Goal: Task Accomplishment & Management: Manage account settings

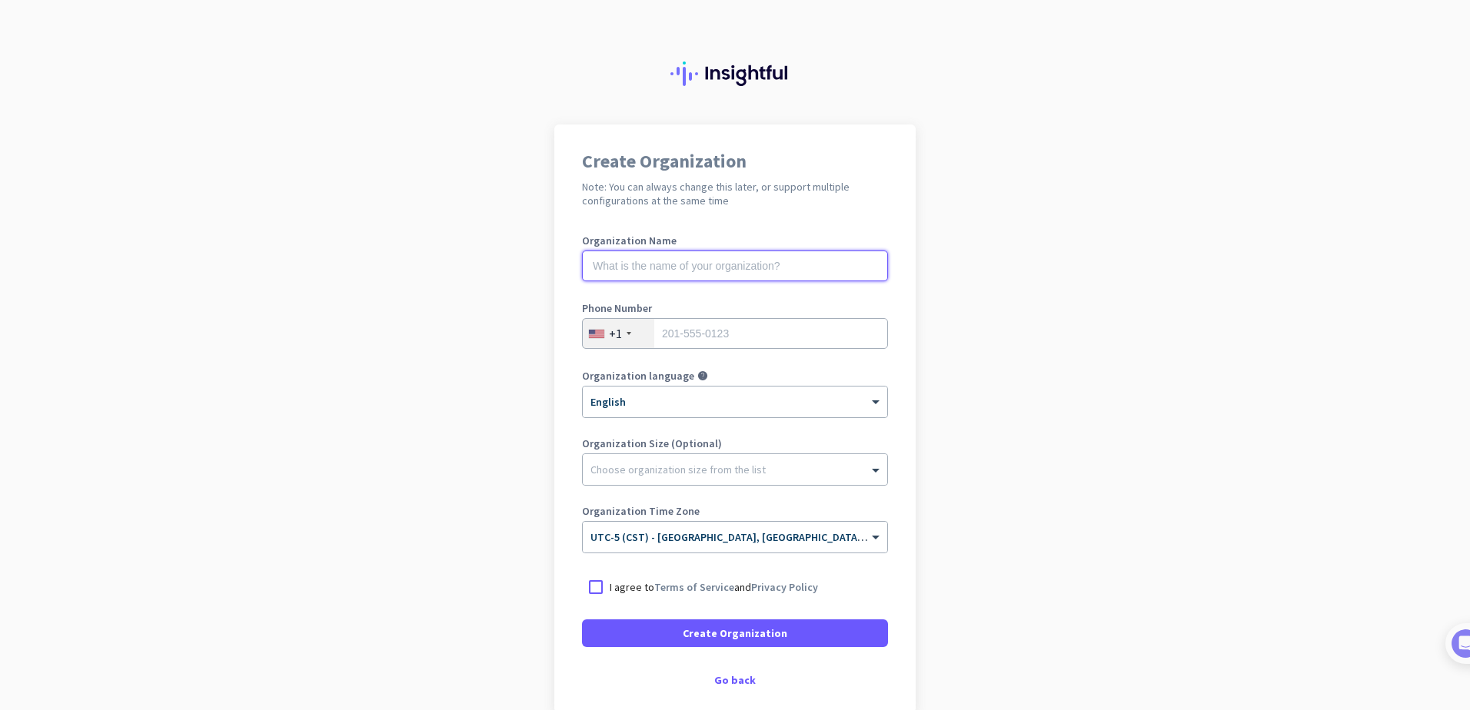
click at [799, 271] on input "text" at bounding box center [735, 266] width 306 height 31
click at [705, 267] on input "text" at bounding box center [735, 266] width 306 height 31
drag, startPoint x: 705, startPoint y: 267, endPoint x: 992, endPoint y: 217, distance: 291.1
click at [992, 217] on app-onboarding-organization "Create Organization Note: You can always change this later, or support multiple…" at bounding box center [735, 458] width 1470 height 666
click at [588, 585] on div at bounding box center [596, 587] width 28 height 28
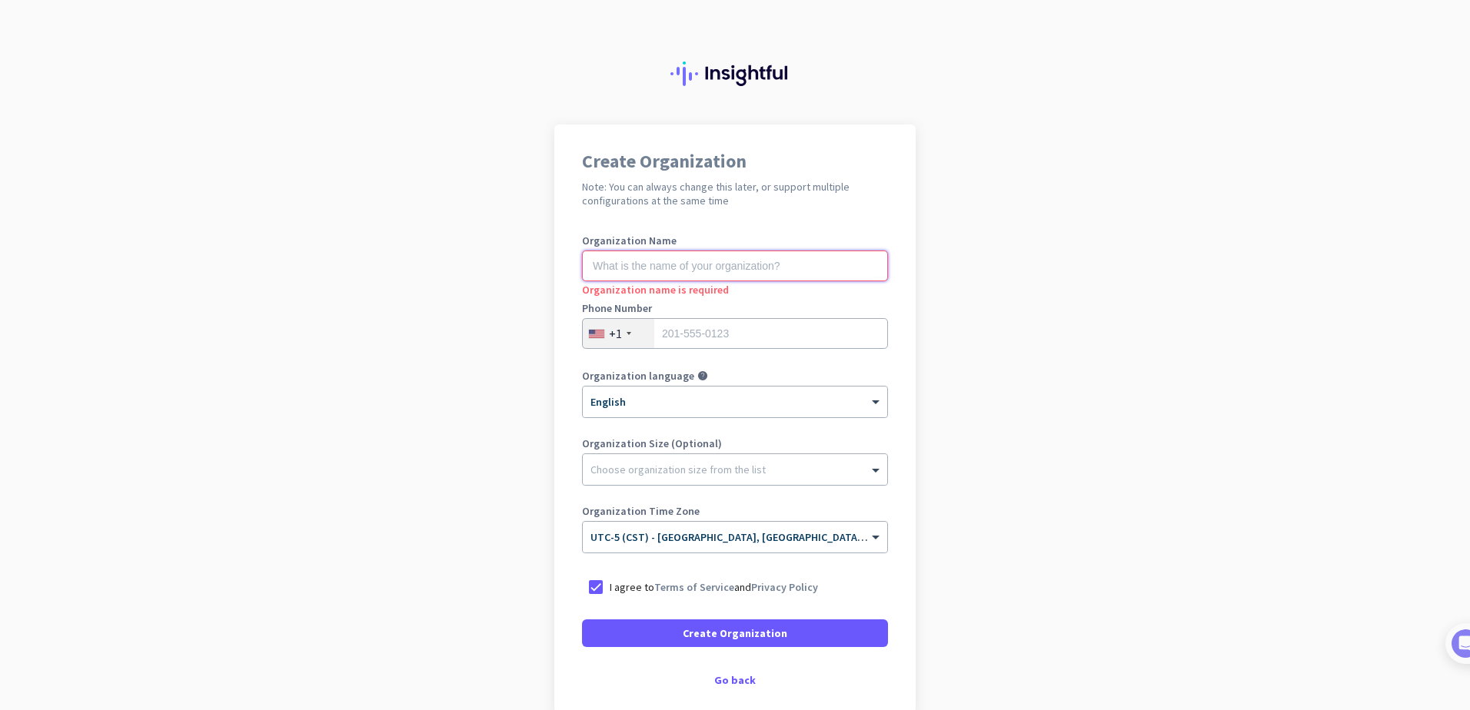
click at [678, 267] on input "text" at bounding box center [735, 266] width 306 height 31
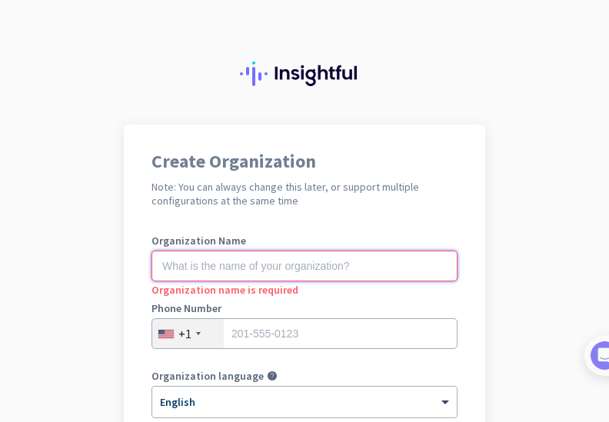
paste input "[EMAIL_ADDRESS][DOMAIN_NAME]"
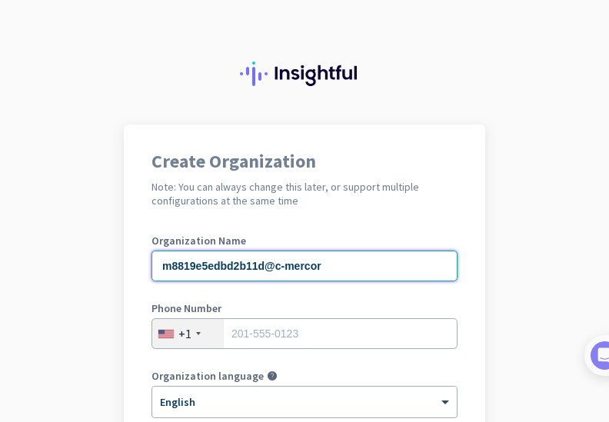
click at [276, 264] on input "m8819e5edbd2b11d@c-mercor" at bounding box center [304, 266] width 306 height 31
click at [277, 264] on input "m8819e5edbd2b11d@c-mercor" at bounding box center [304, 266] width 306 height 31
type input "mercor"
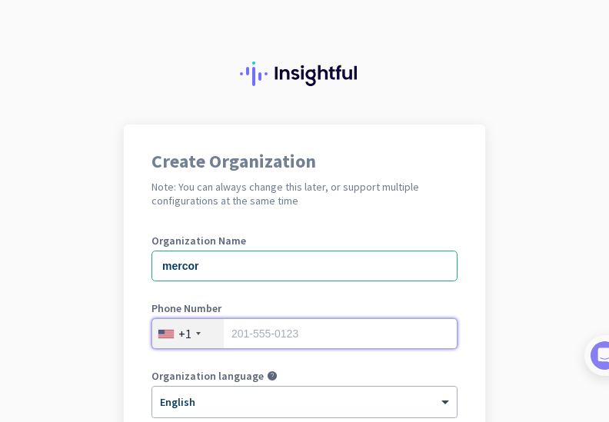
click at [304, 330] on input "tel" at bounding box center [304, 333] width 306 height 31
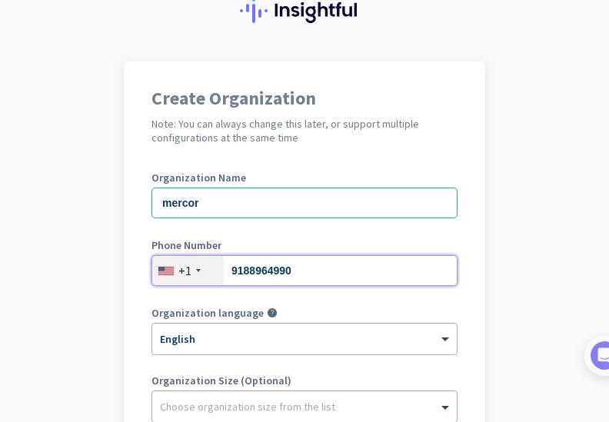
scroll to position [231, 0]
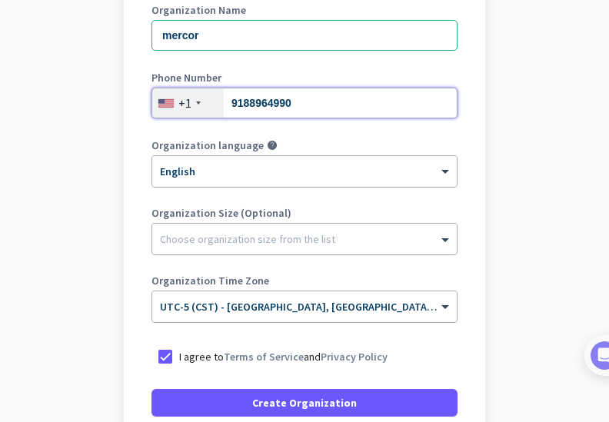
type input "9188964990"
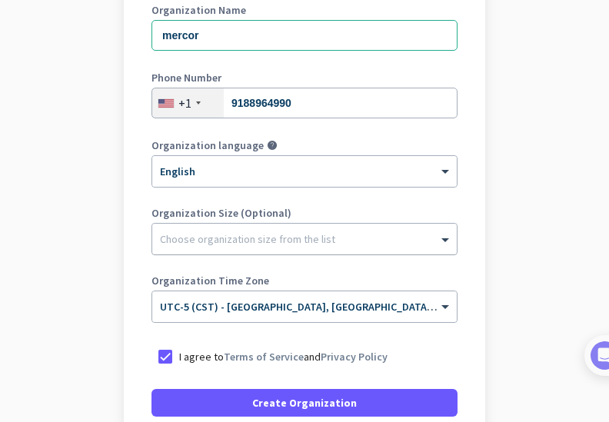
click at [338, 240] on div at bounding box center [304, 235] width 304 height 15
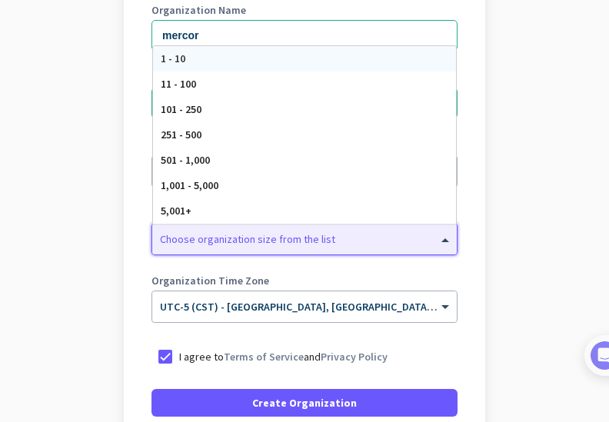
click at [338, 240] on div at bounding box center [304, 235] width 304 height 15
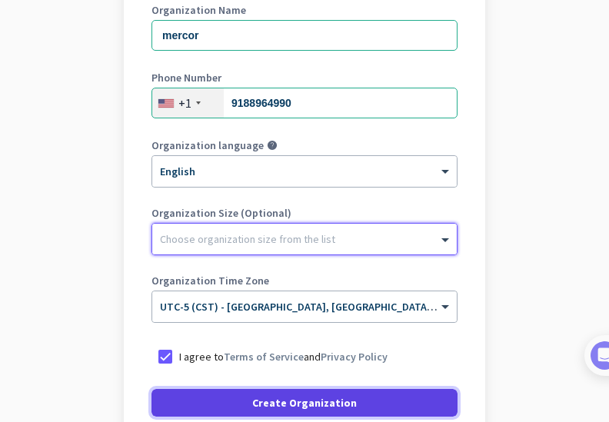
click at [389, 400] on span at bounding box center [304, 402] width 306 height 37
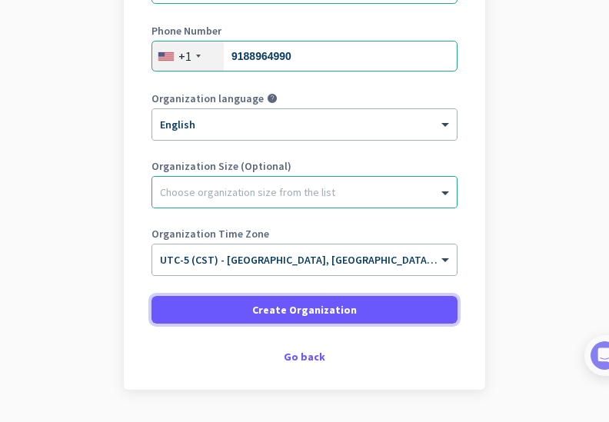
scroll to position [322, 0]
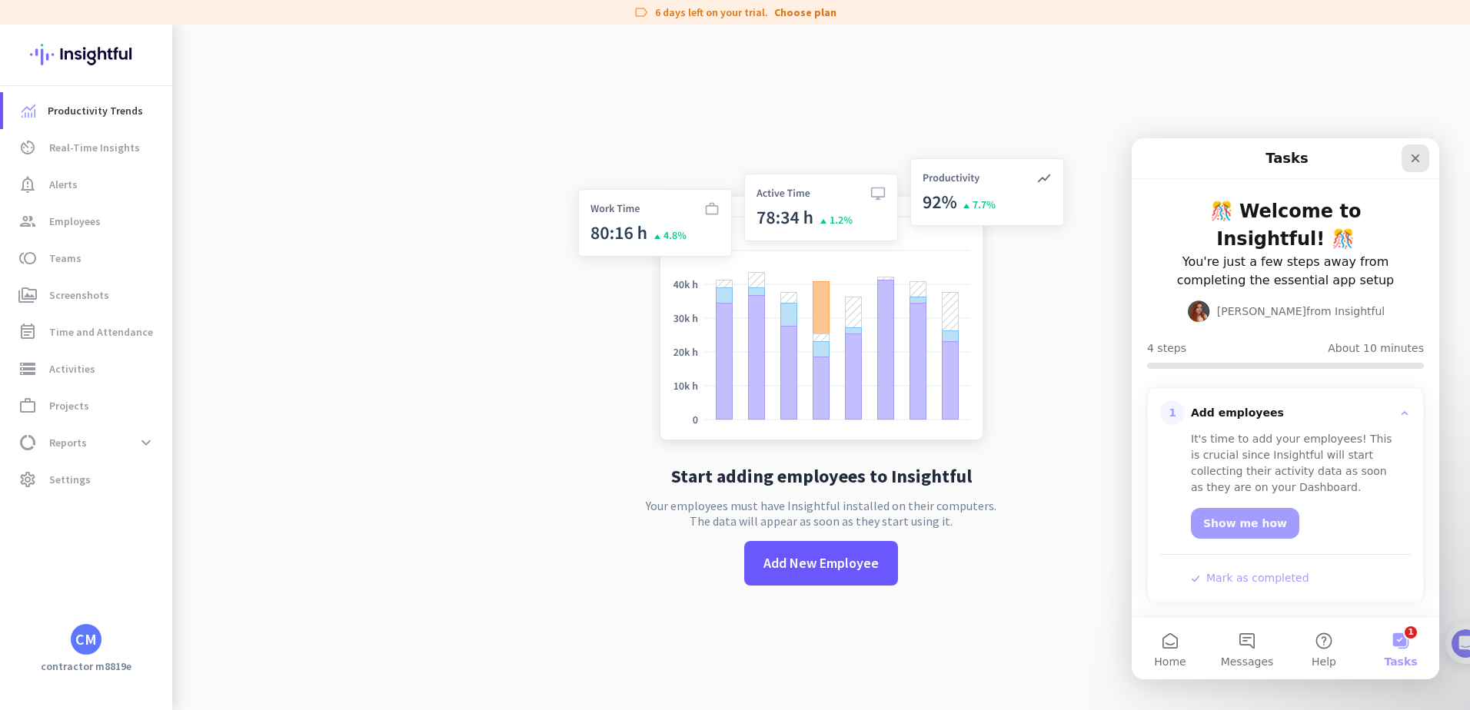
click at [1414, 151] on div "Close" at bounding box center [1415, 159] width 28 height 28
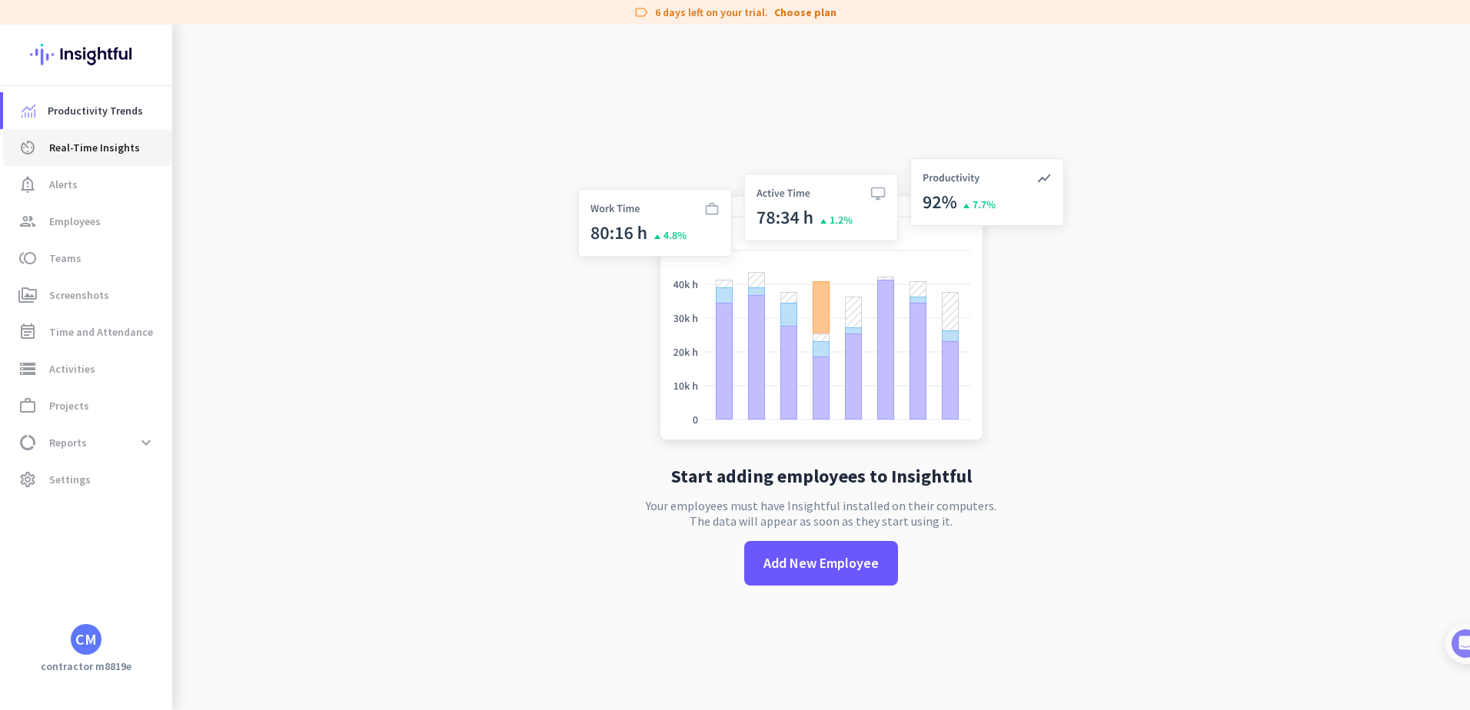
click at [134, 145] on span "Real-Time Insights" at bounding box center [94, 147] width 91 height 18
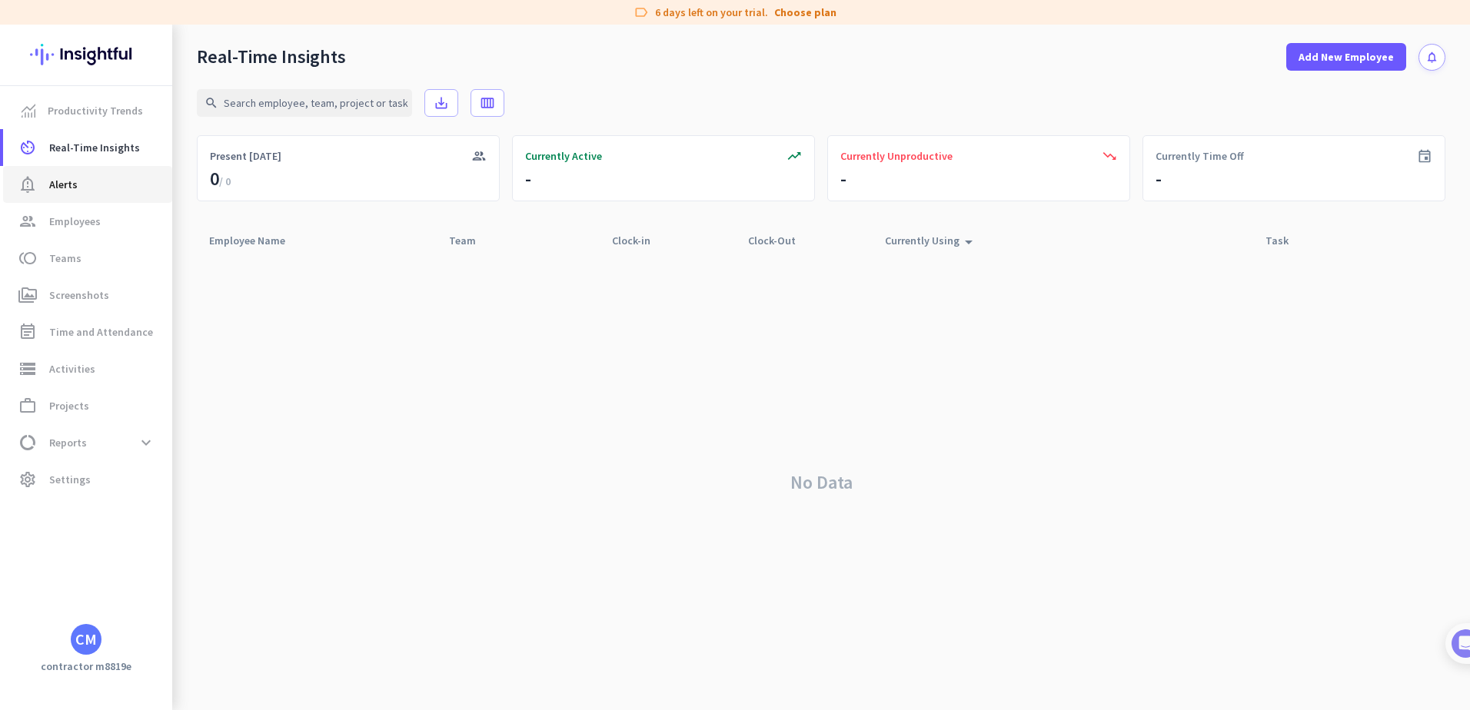
click at [110, 183] on span "notification_important Alerts" at bounding box center [87, 184] width 145 height 18
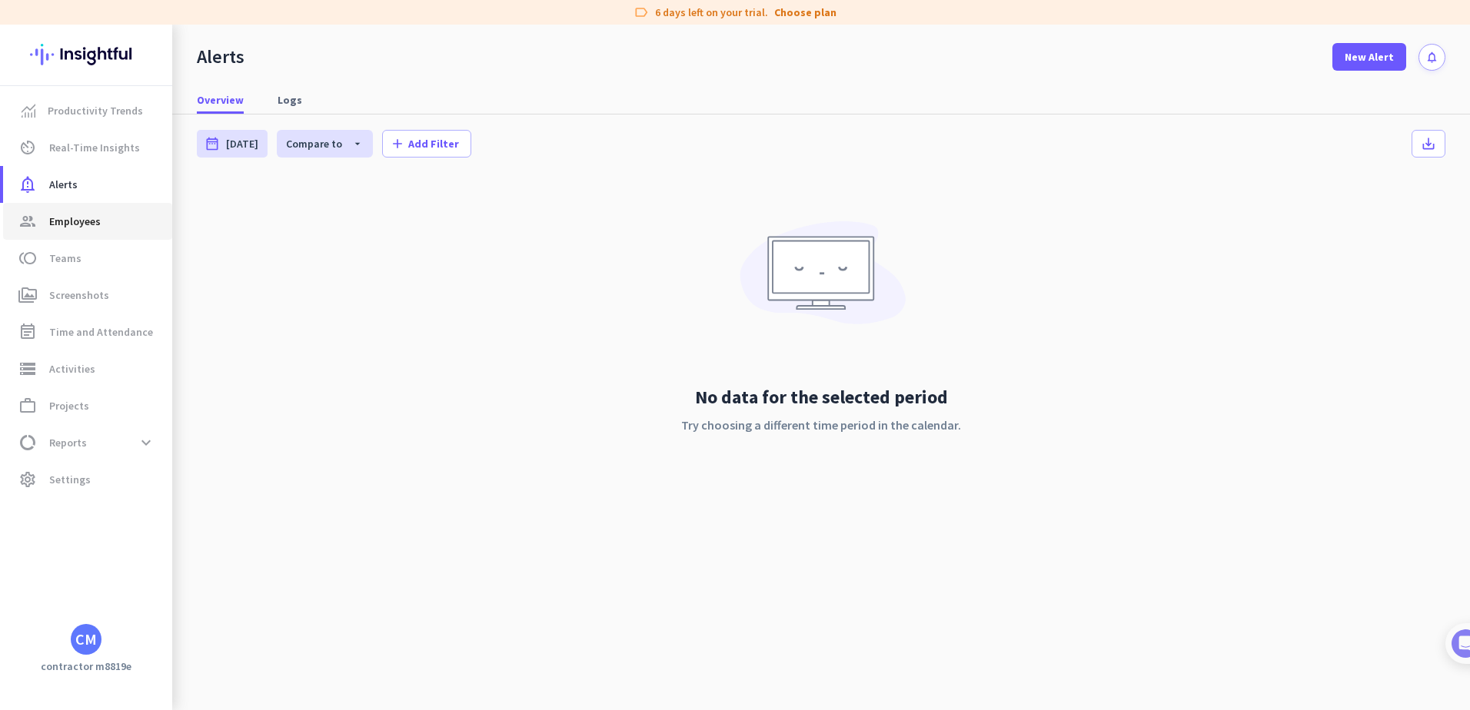
click at [124, 224] on span "group Employees" at bounding box center [87, 221] width 145 height 18
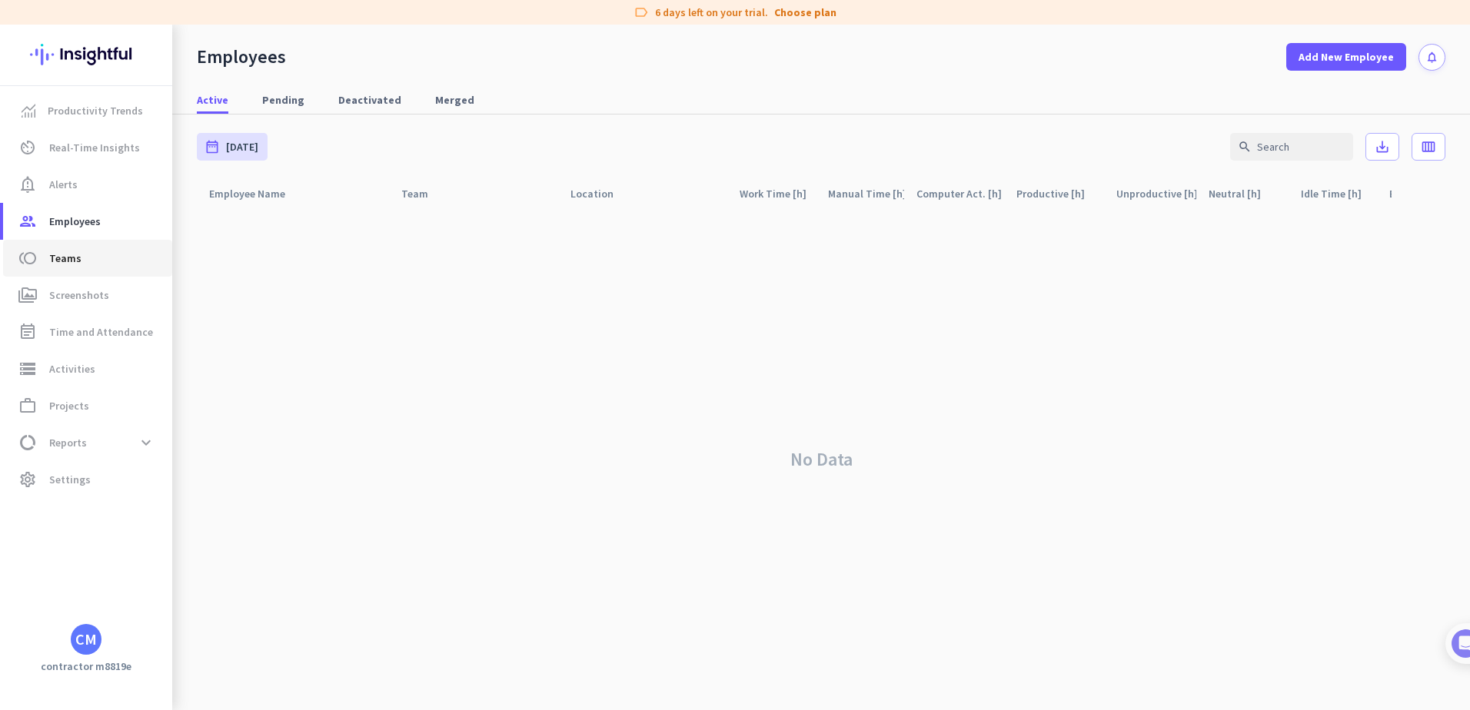
click at [123, 251] on span "toll Teams" at bounding box center [87, 258] width 145 height 18
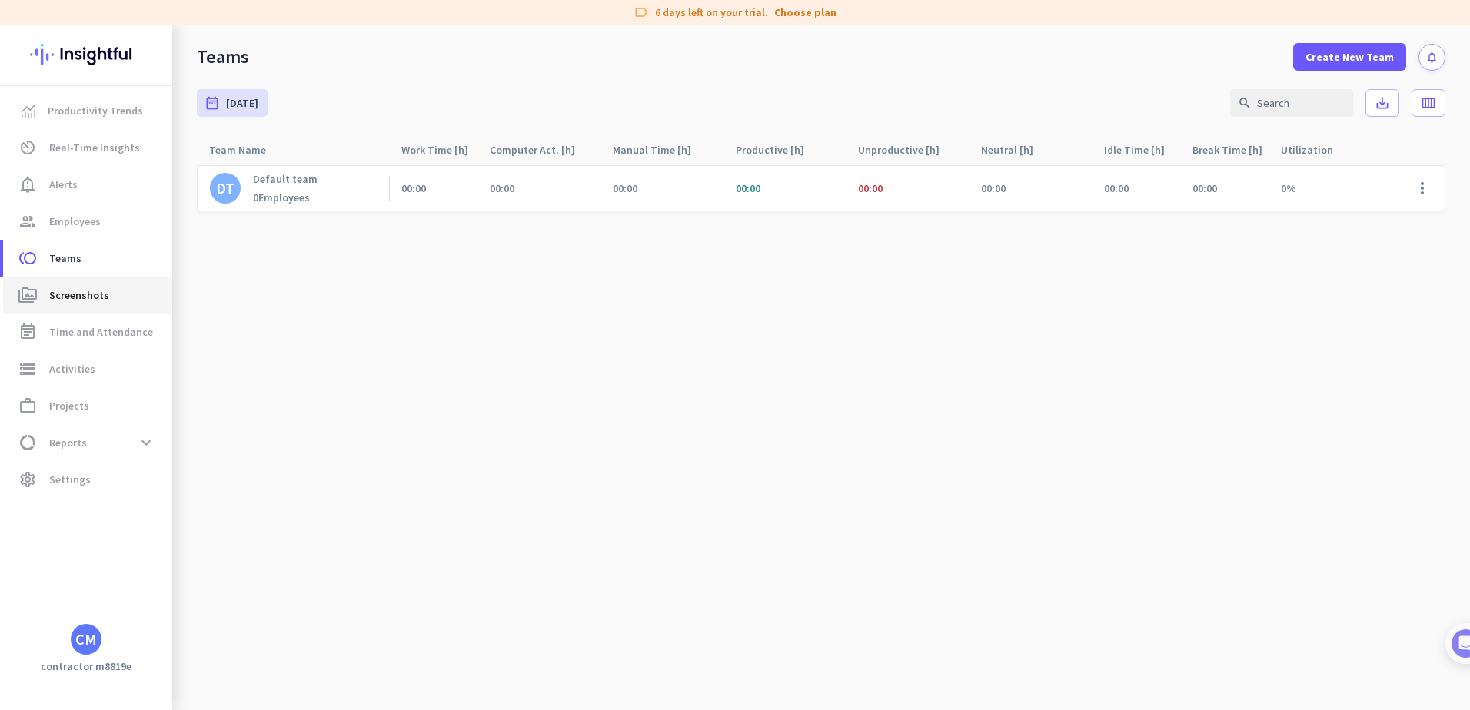
click at [123, 294] on span "perm_media Screenshots" at bounding box center [87, 295] width 145 height 18
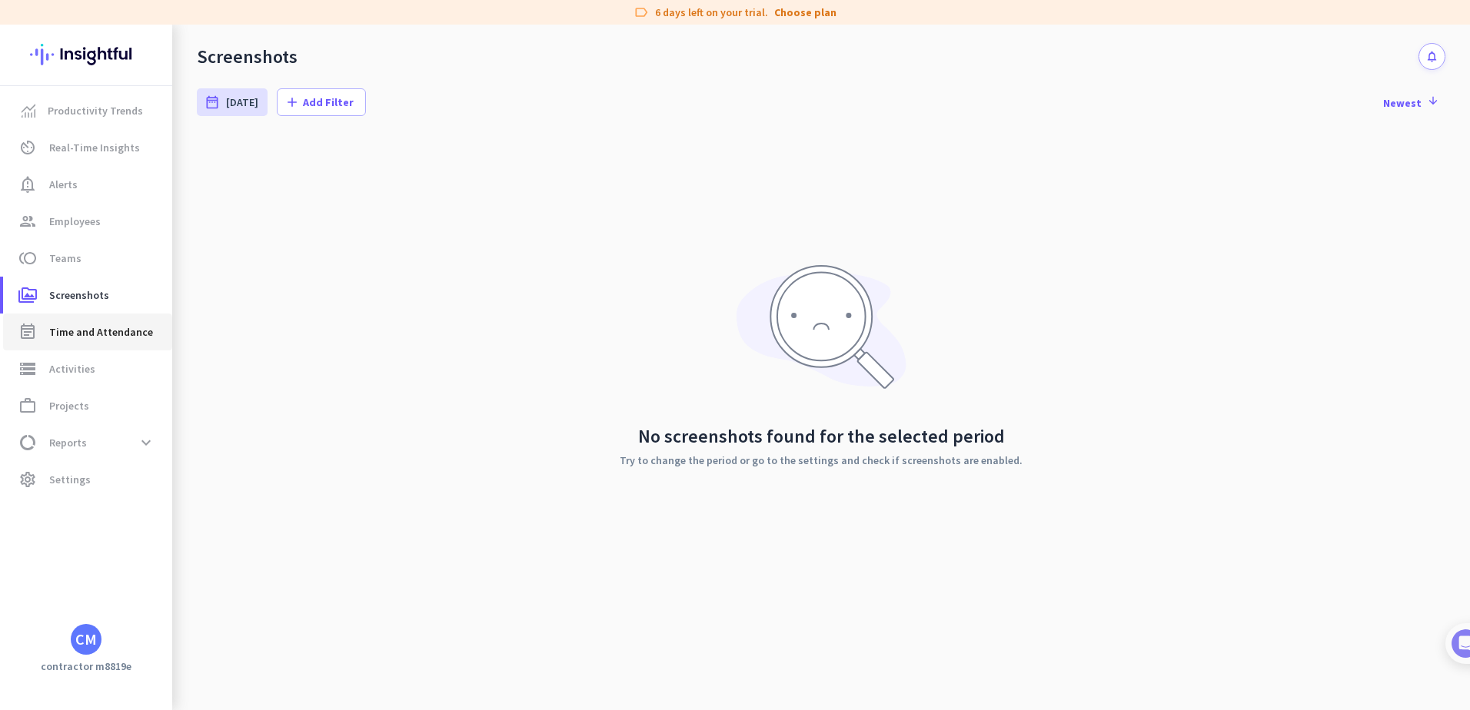
click at [121, 331] on span "Time and Attendance" at bounding box center [101, 332] width 104 height 18
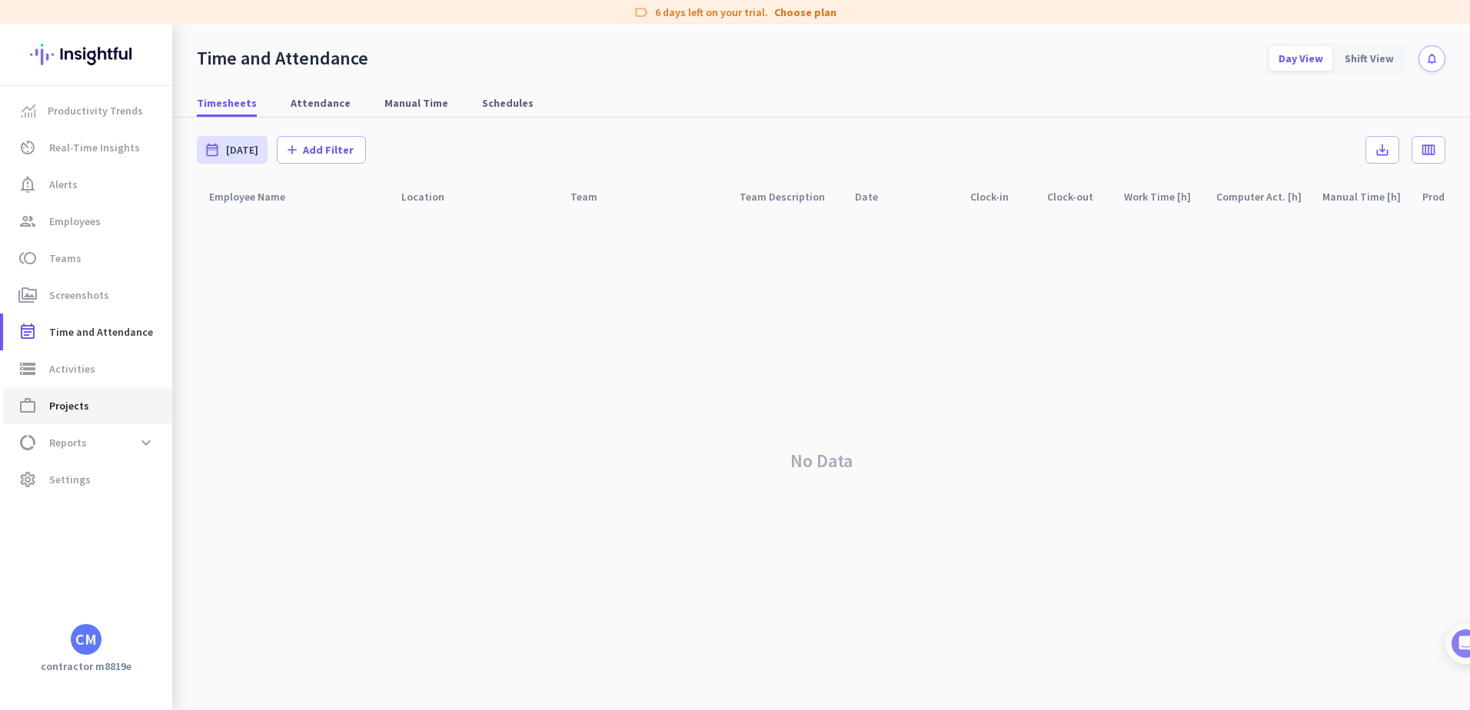
click at [111, 387] on link "work_outline Projects" at bounding box center [87, 405] width 169 height 37
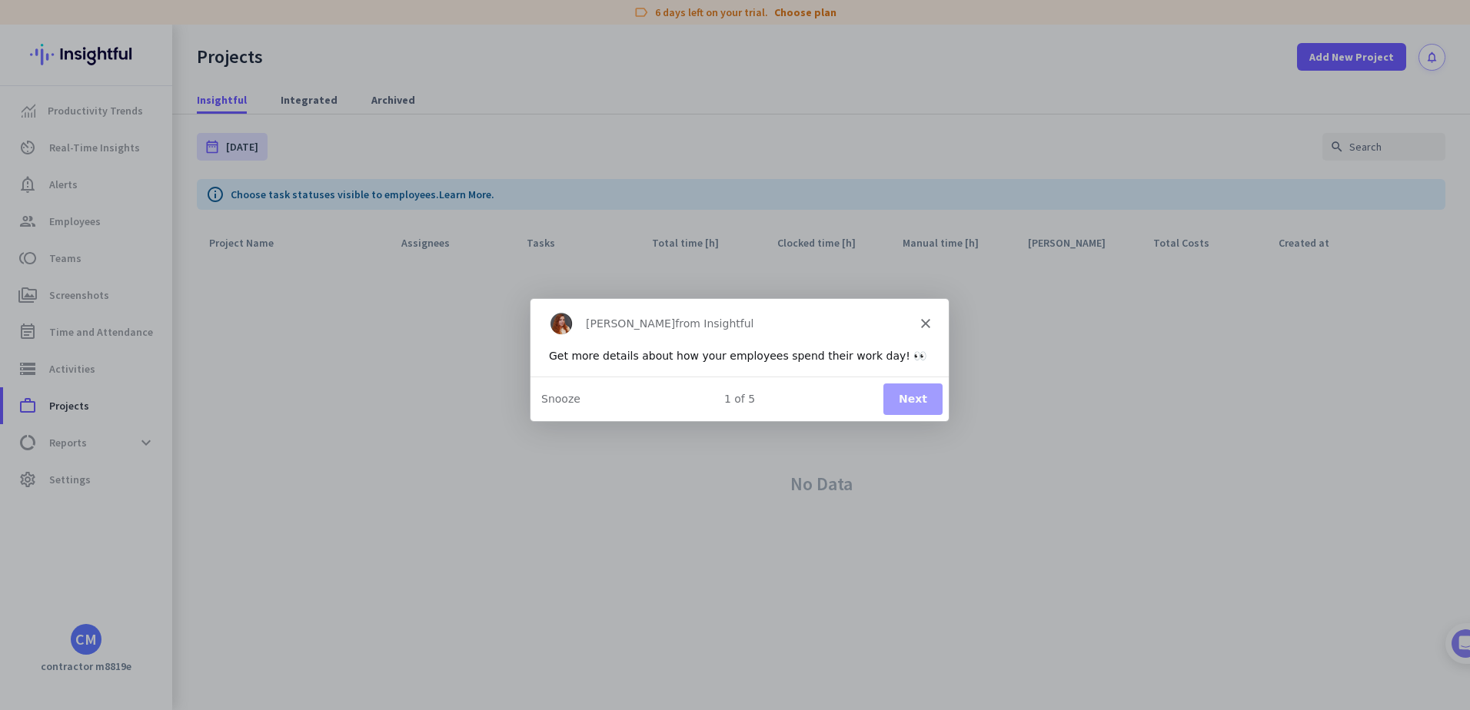
click at [924, 321] on icon "Close" at bounding box center [924, 321] width 9 height 9
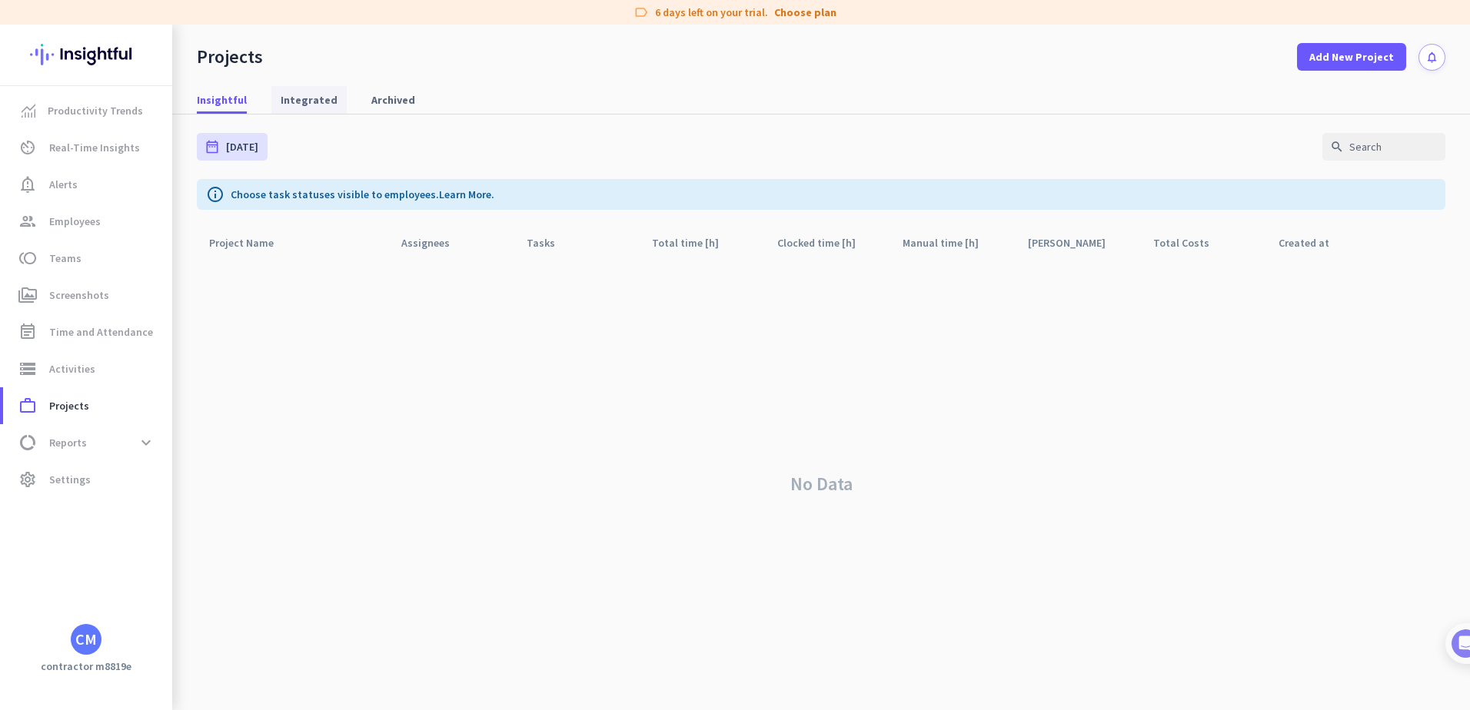
click at [322, 103] on span "Integrated" at bounding box center [309, 99] width 57 height 15
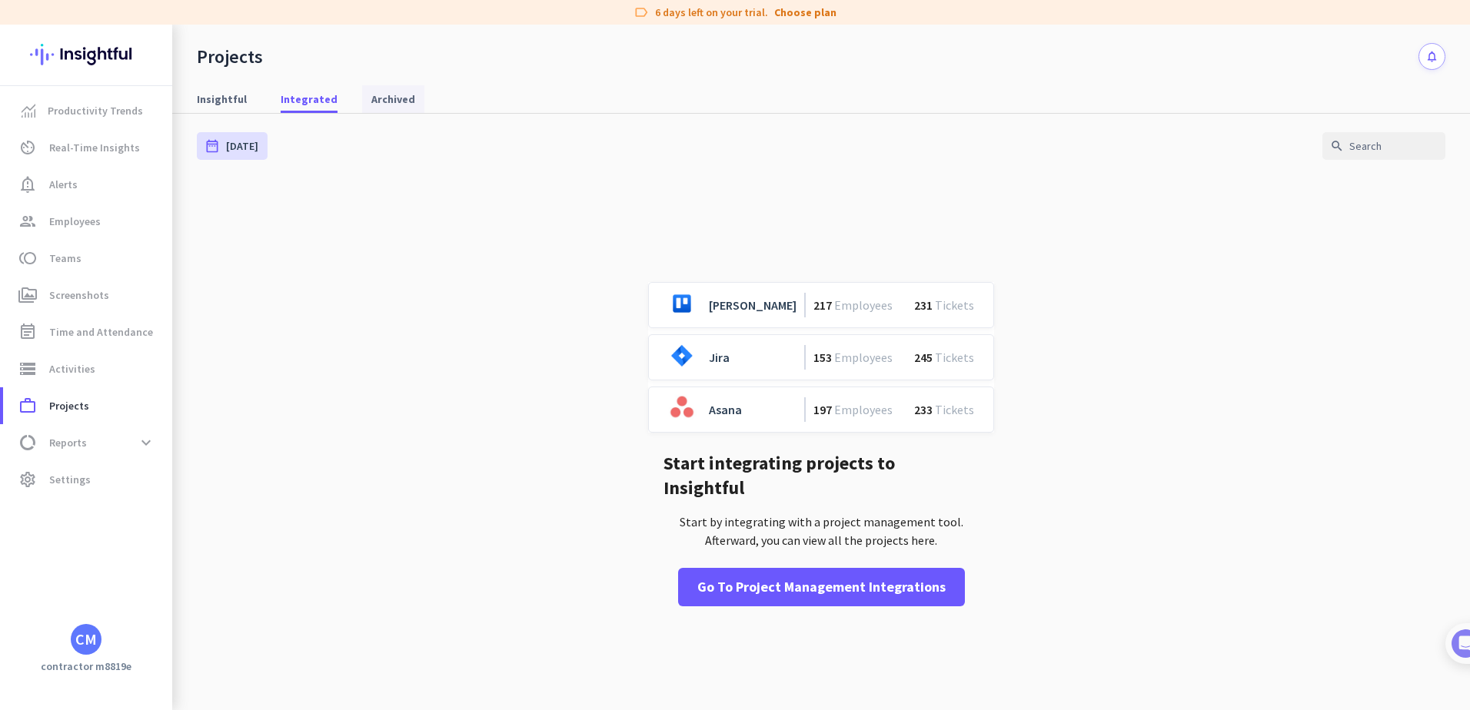
click at [397, 95] on span "Archived" at bounding box center [393, 98] width 44 height 15
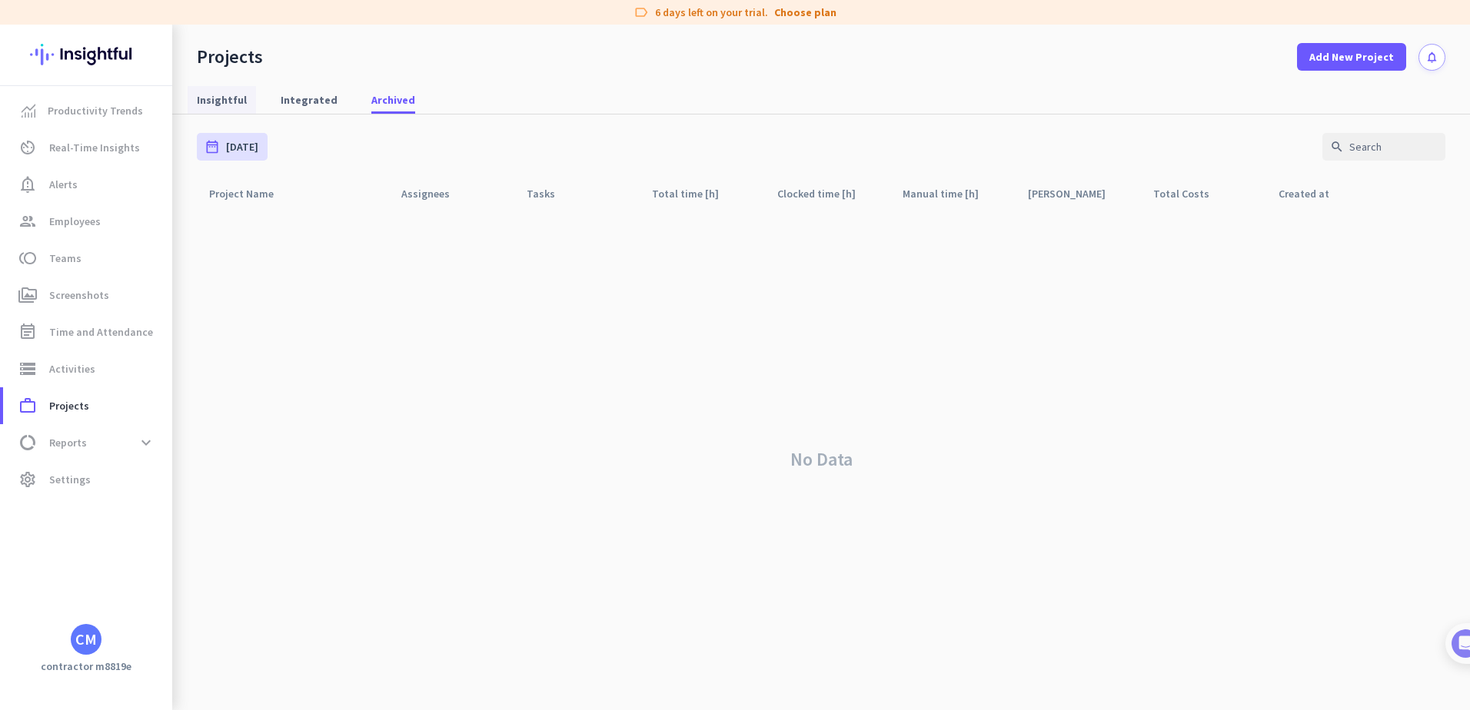
click at [236, 94] on span "Insightful" at bounding box center [222, 99] width 50 height 15
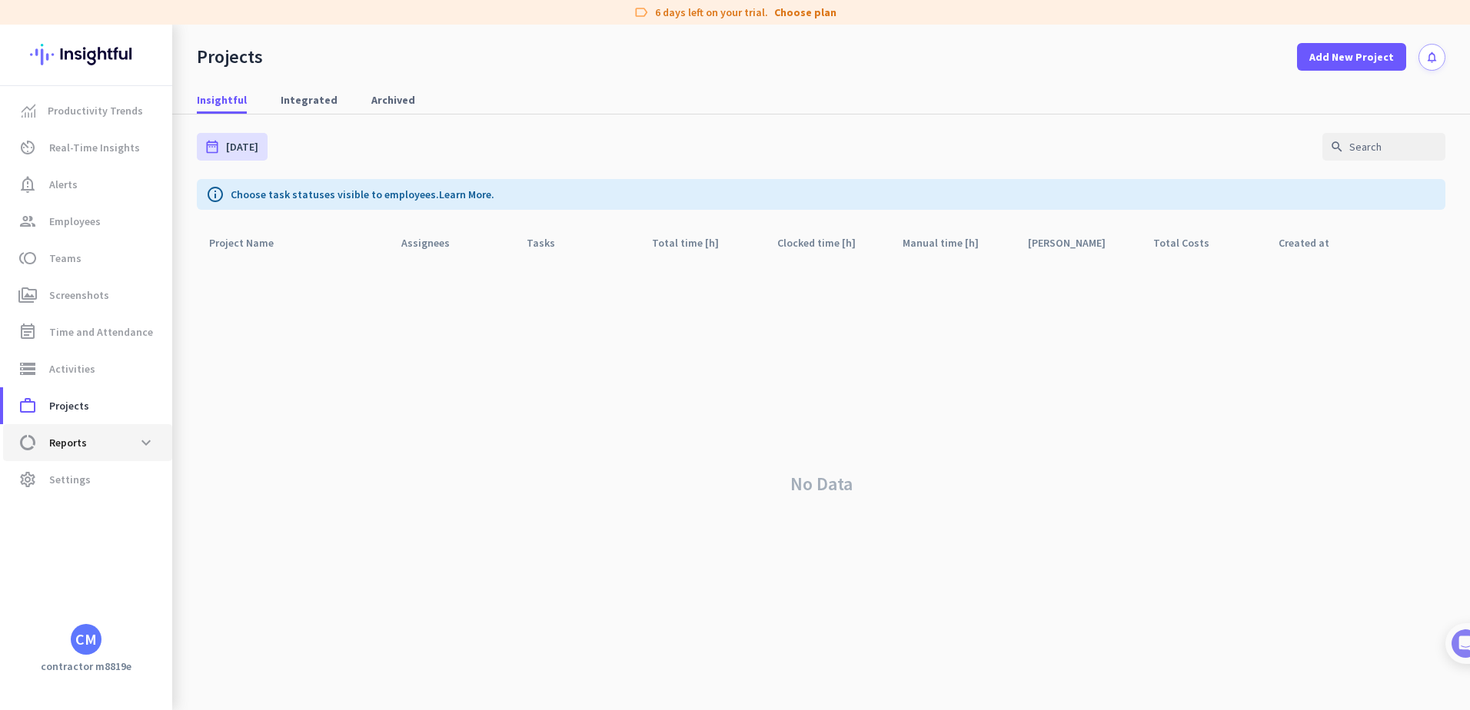
click at [98, 443] on span "data_usage Reports expand_more" at bounding box center [87, 443] width 145 height 28
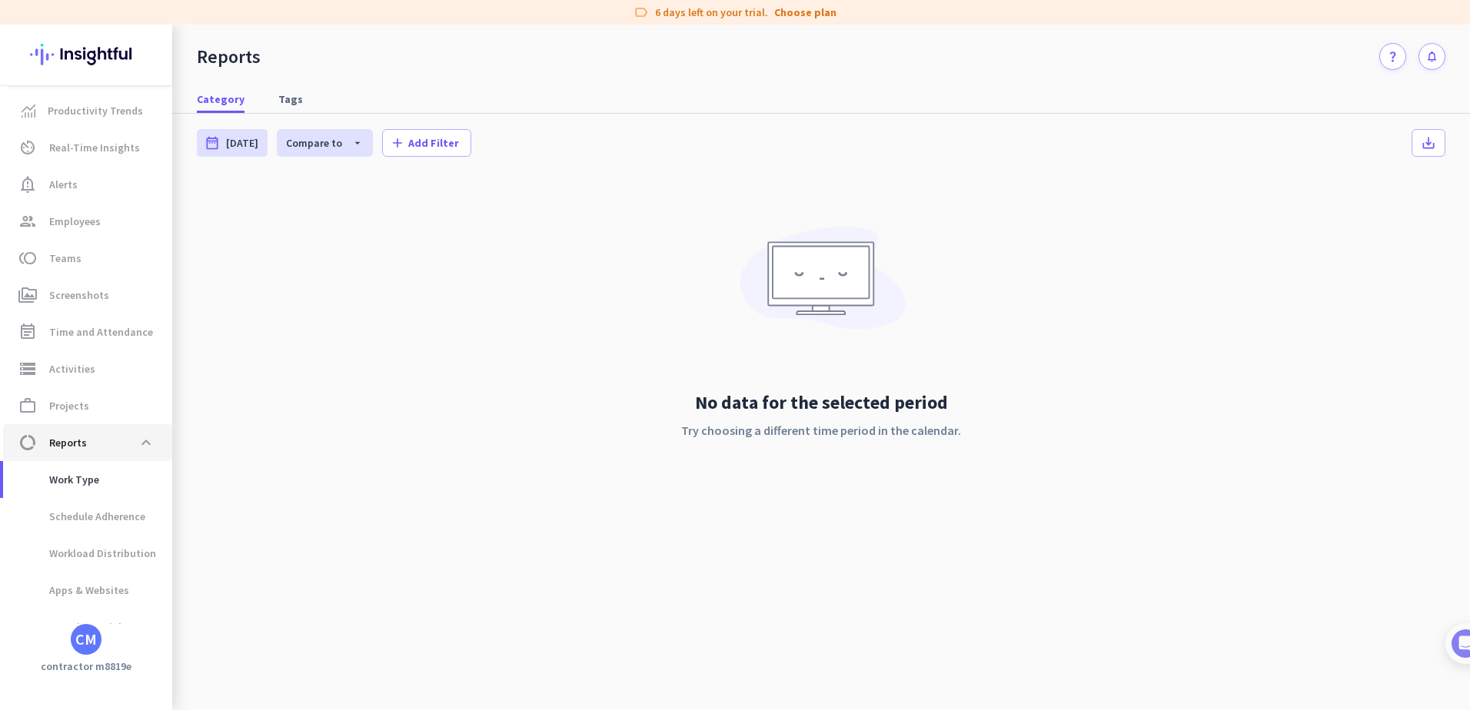
scroll to position [22, 0]
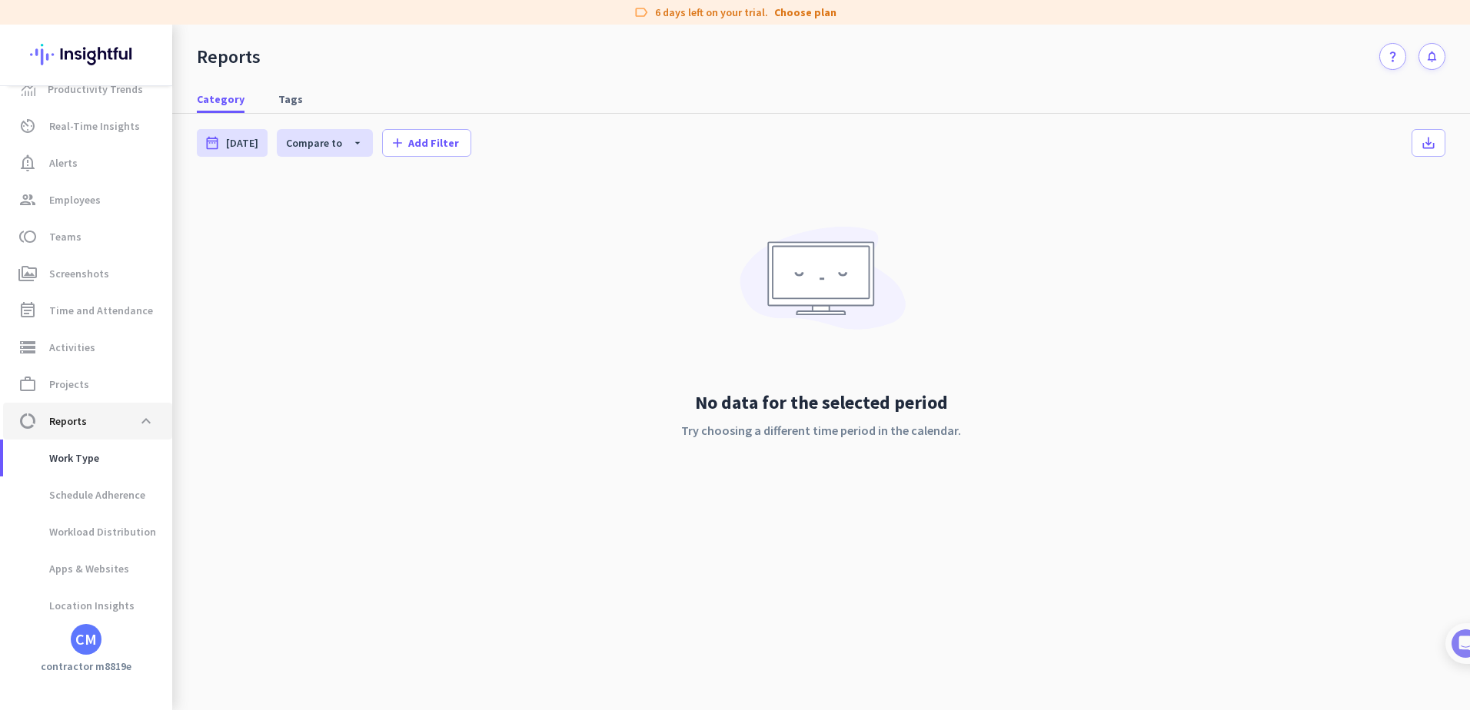
click at [116, 424] on span "data_usage Reports expand_less" at bounding box center [87, 421] width 145 height 28
click at [145, 425] on span at bounding box center [146, 421] width 28 height 28
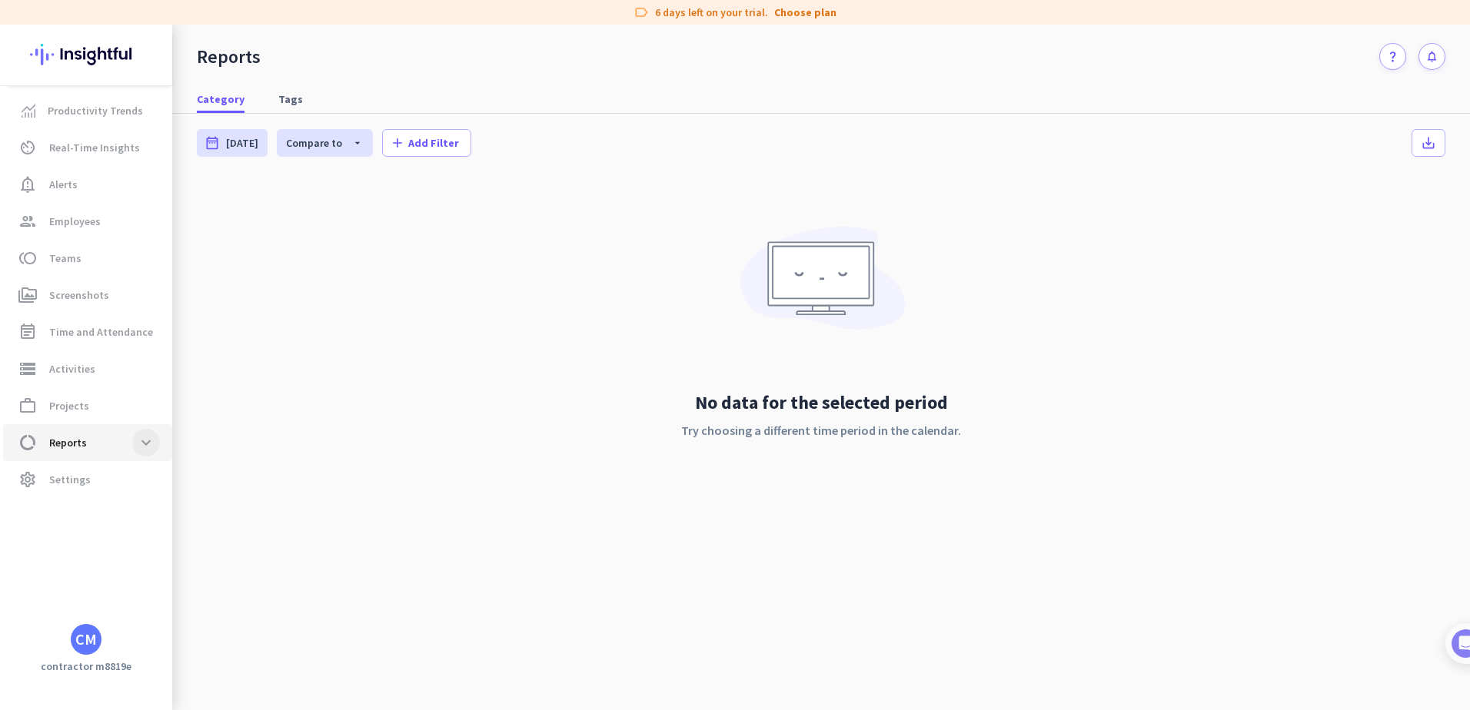
scroll to position [0, 0]
click at [78, 477] on span "Settings" at bounding box center [70, 479] width 42 height 18
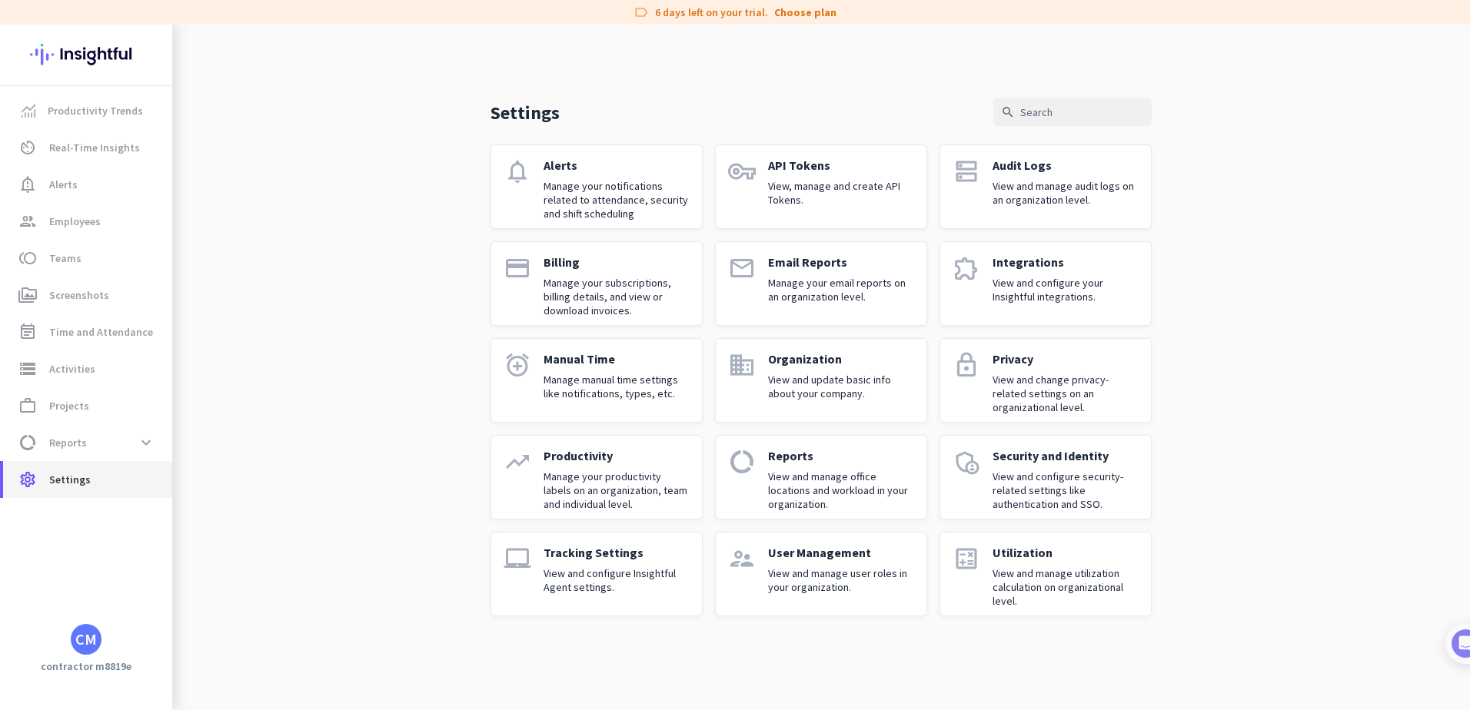
click at [78, 477] on span "Settings" at bounding box center [70, 479] width 42 height 18
click at [99, 534] on div "Productivity Trends av_timer Real-Time Insights notification_important Alerts g…" at bounding box center [86, 355] width 172 height 538
click at [108, 106] on span "Productivity Trends" at bounding box center [95, 110] width 95 height 18
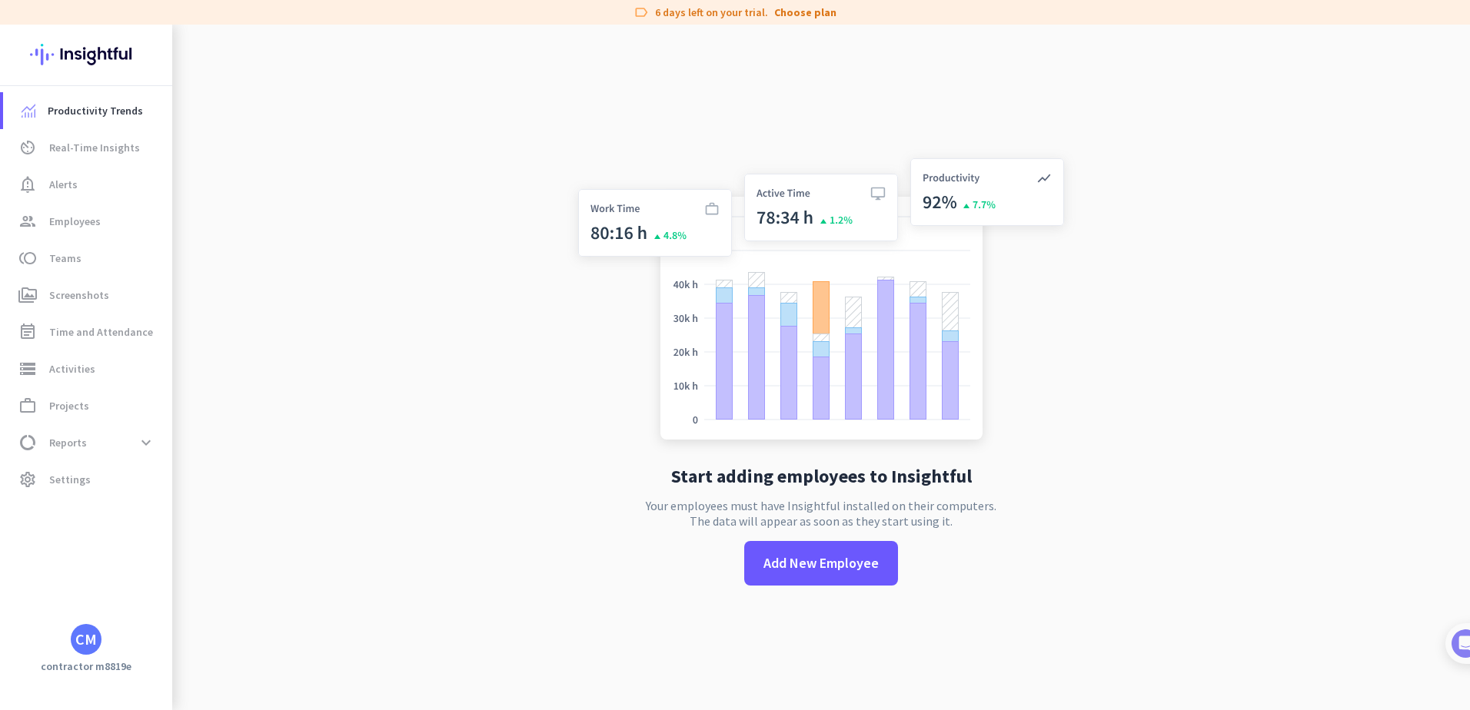
click at [1197, 133] on app-no-employees "Start adding employees to Insightful Your employees must have Insightful instal…" at bounding box center [820, 380] width 1297 height 710
click at [95, 632] on div "CM" at bounding box center [86, 639] width 22 height 15
click at [361, 569] on div "mercor admin check" at bounding box center [328, 566] width 191 height 26
click at [72, 644] on div "CM" at bounding box center [86, 639] width 31 height 31
click at [189, 530] on span "Personal Settings" at bounding box center [167, 527] width 93 height 14
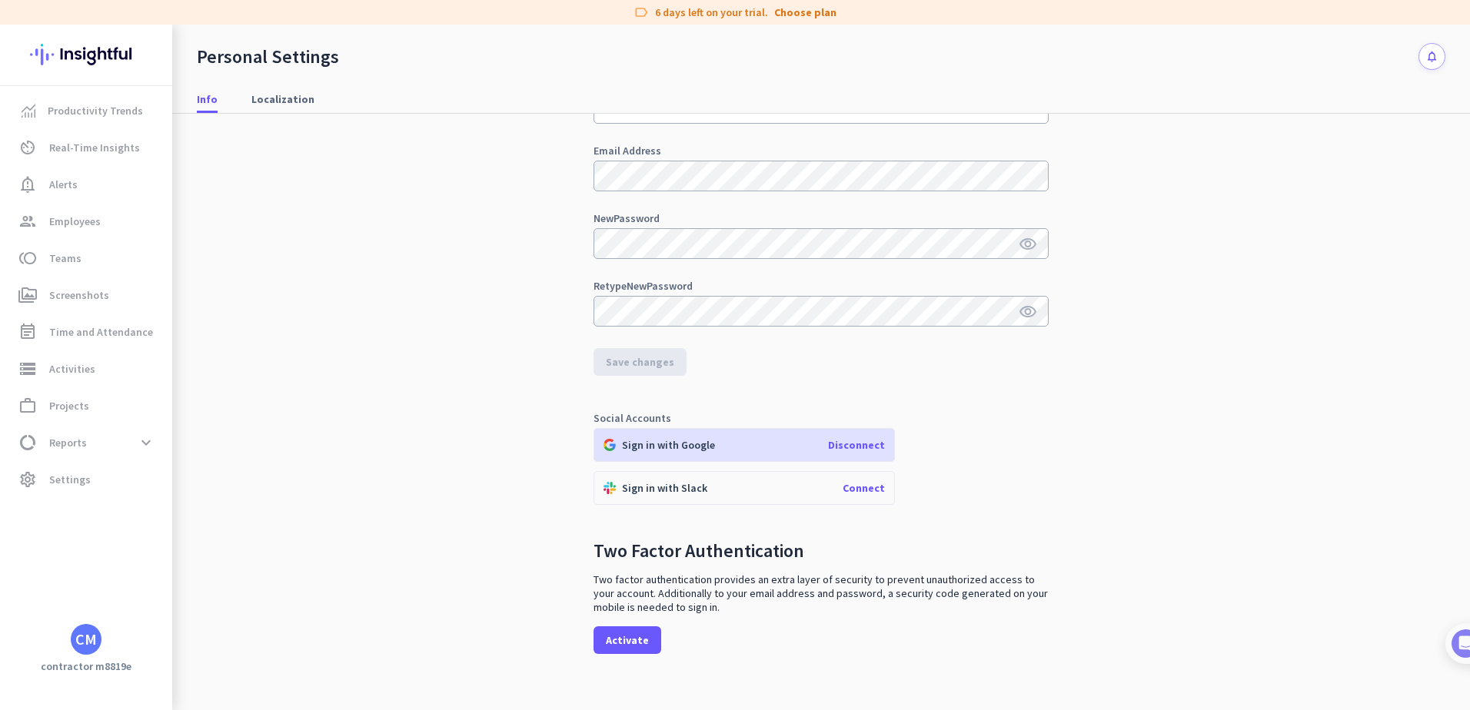
scroll to position [128, 0]
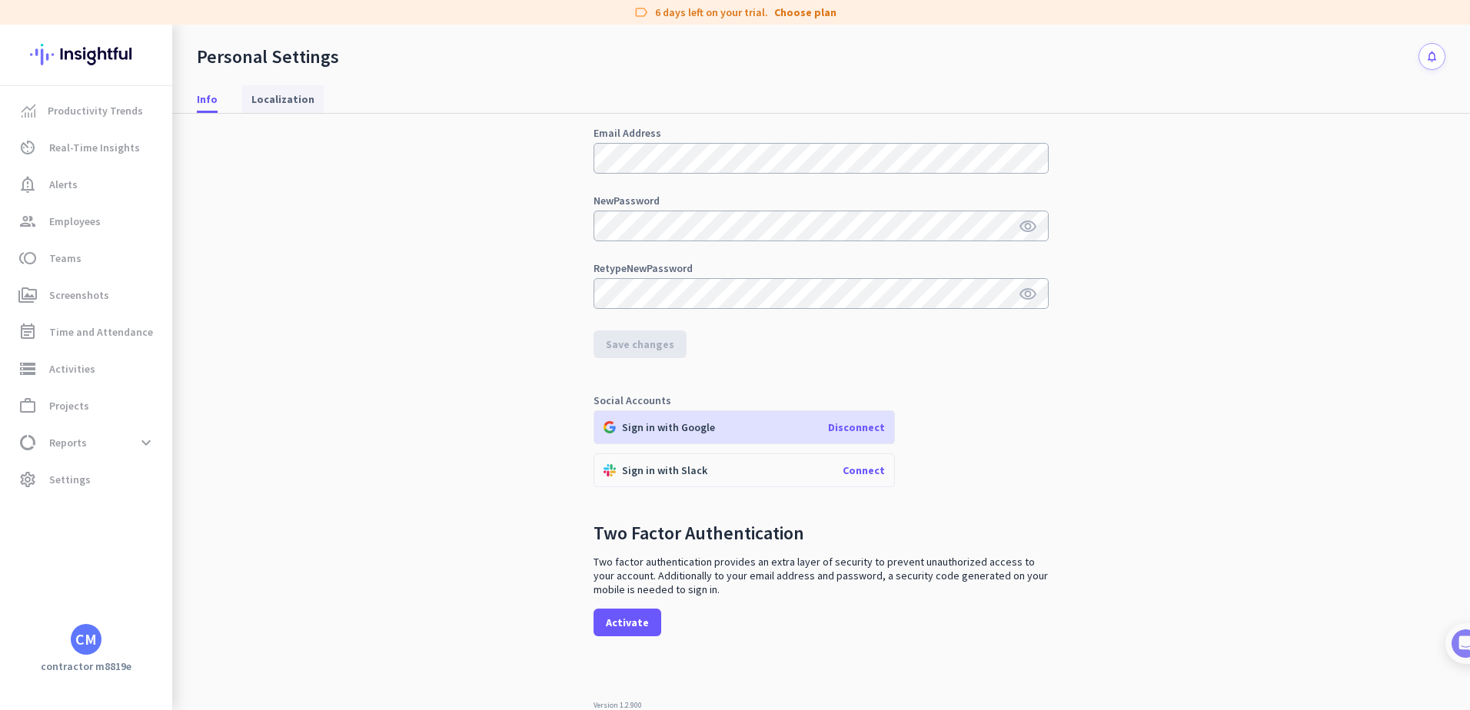
click at [295, 110] on span "Localization" at bounding box center [282, 99] width 63 height 28
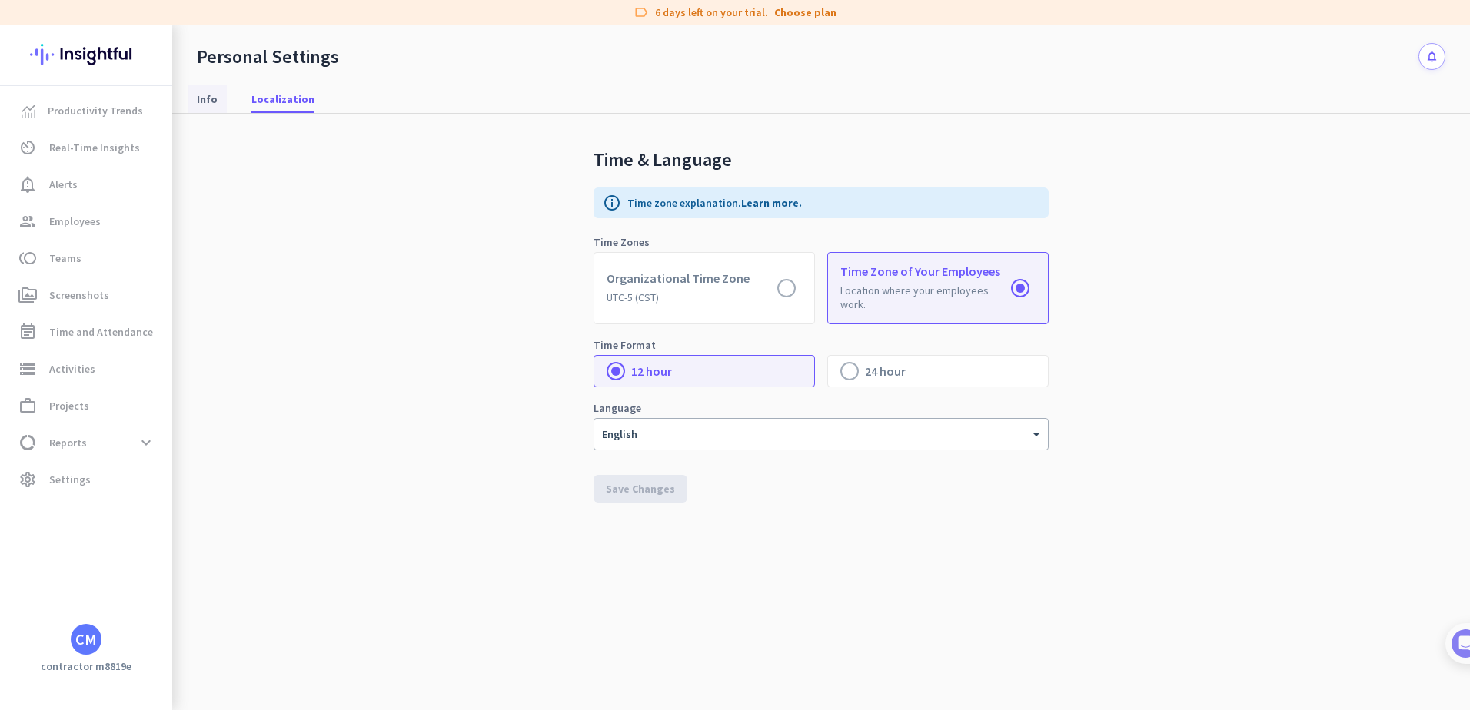
click at [214, 90] on span "Info" at bounding box center [207, 99] width 21 height 28
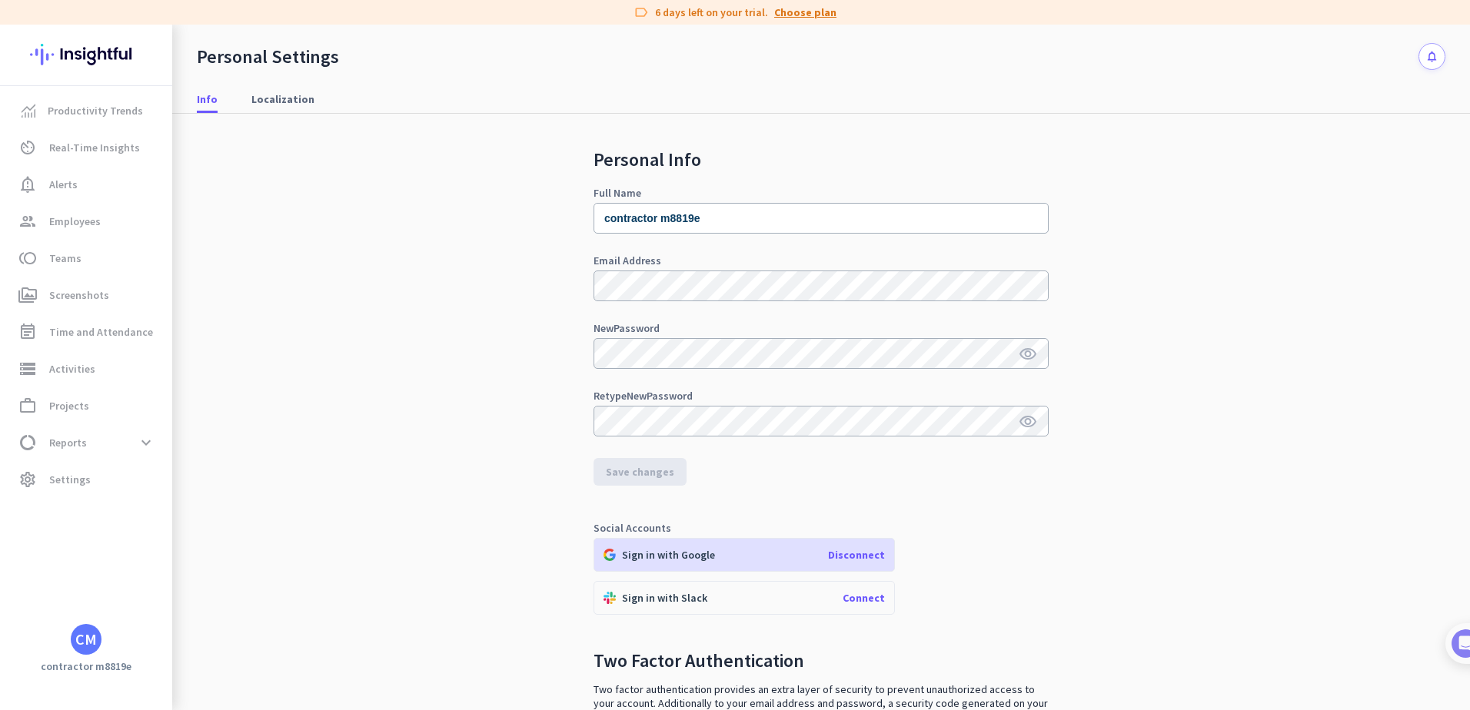
click at [789, 9] on link "Choose plan" at bounding box center [805, 12] width 62 height 15
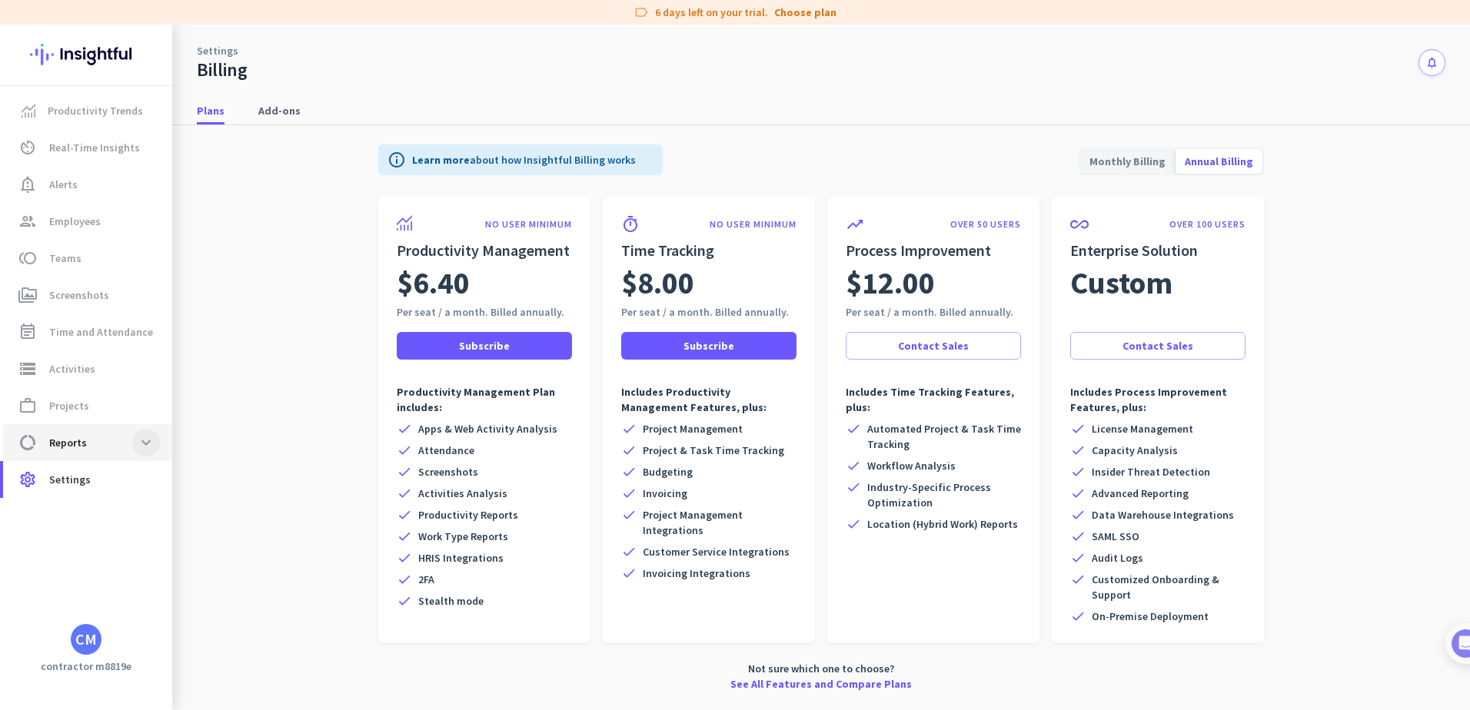
click at [145, 447] on span at bounding box center [146, 443] width 28 height 28
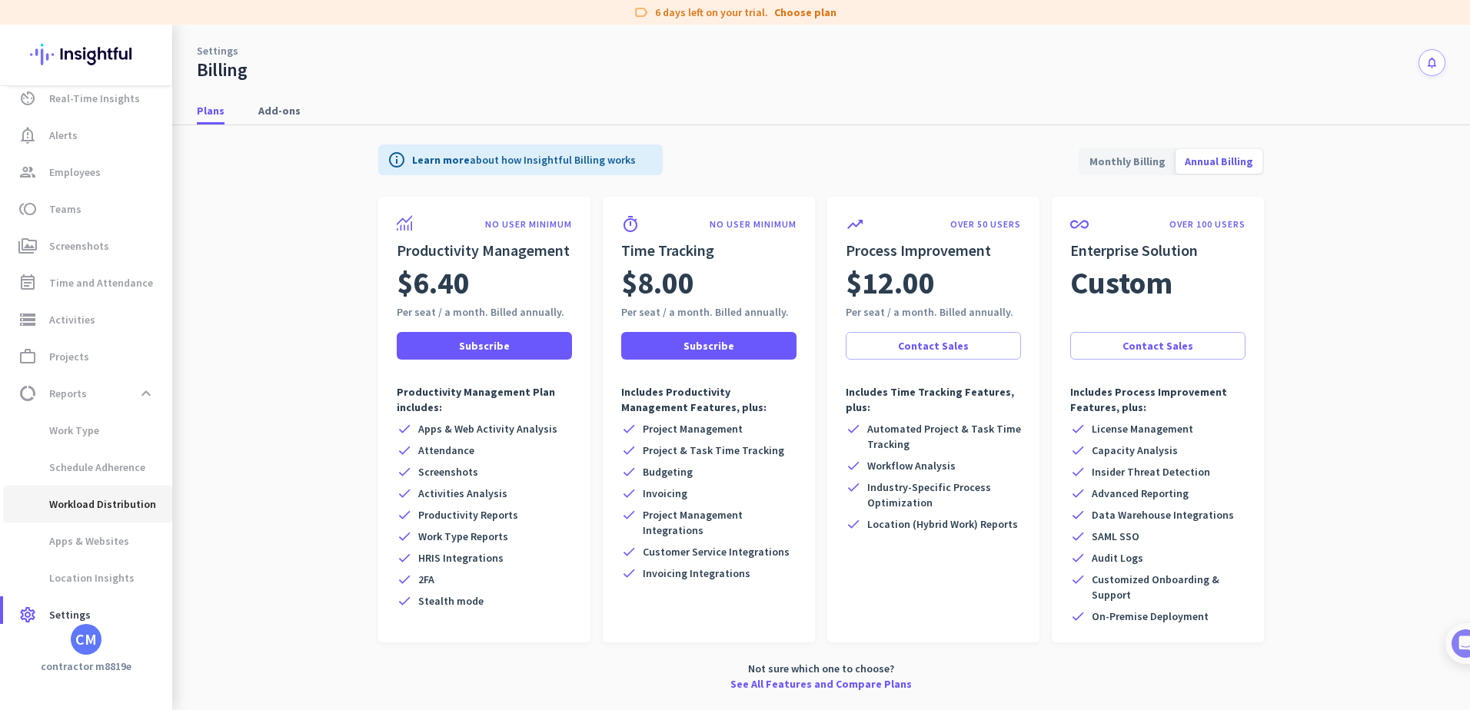
scroll to position [65, 0]
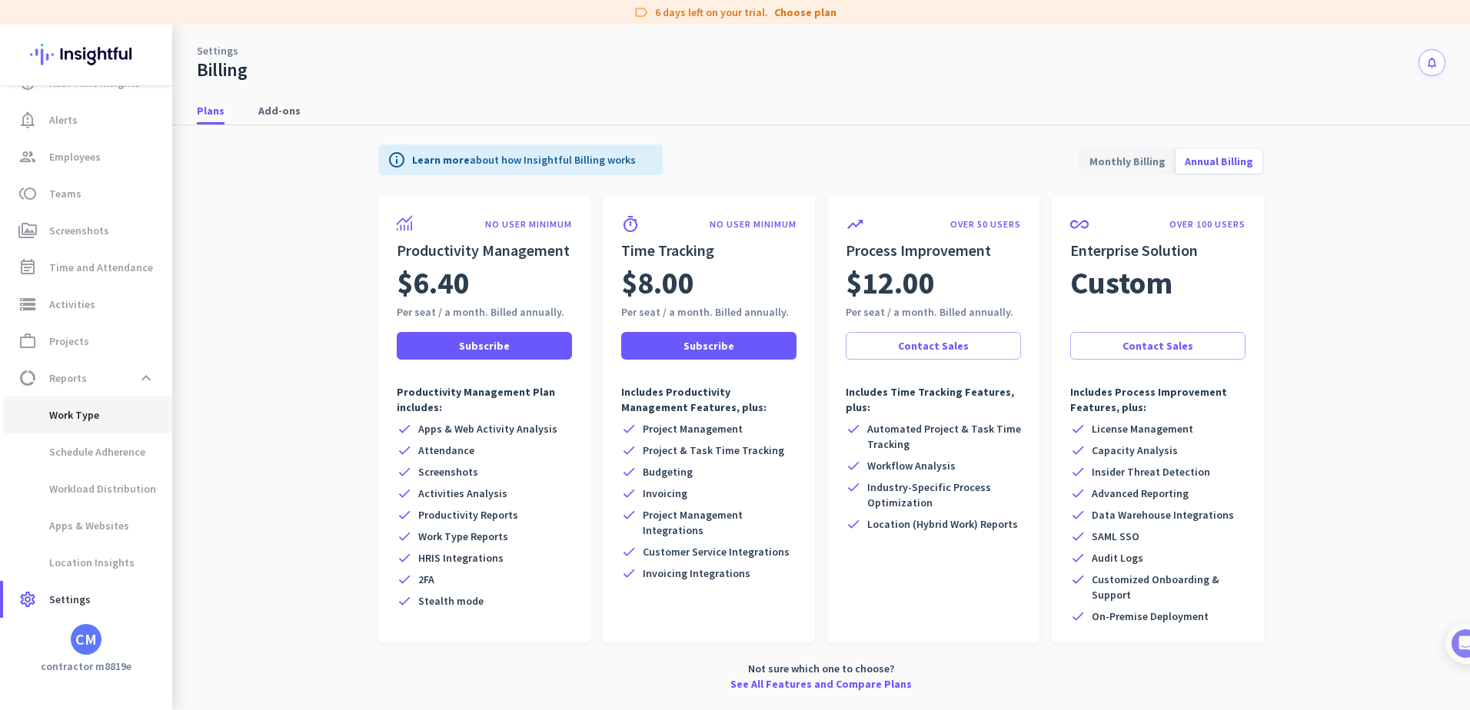
click at [115, 412] on span "Work Type" at bounding box center [87, 415] width 145 height 37
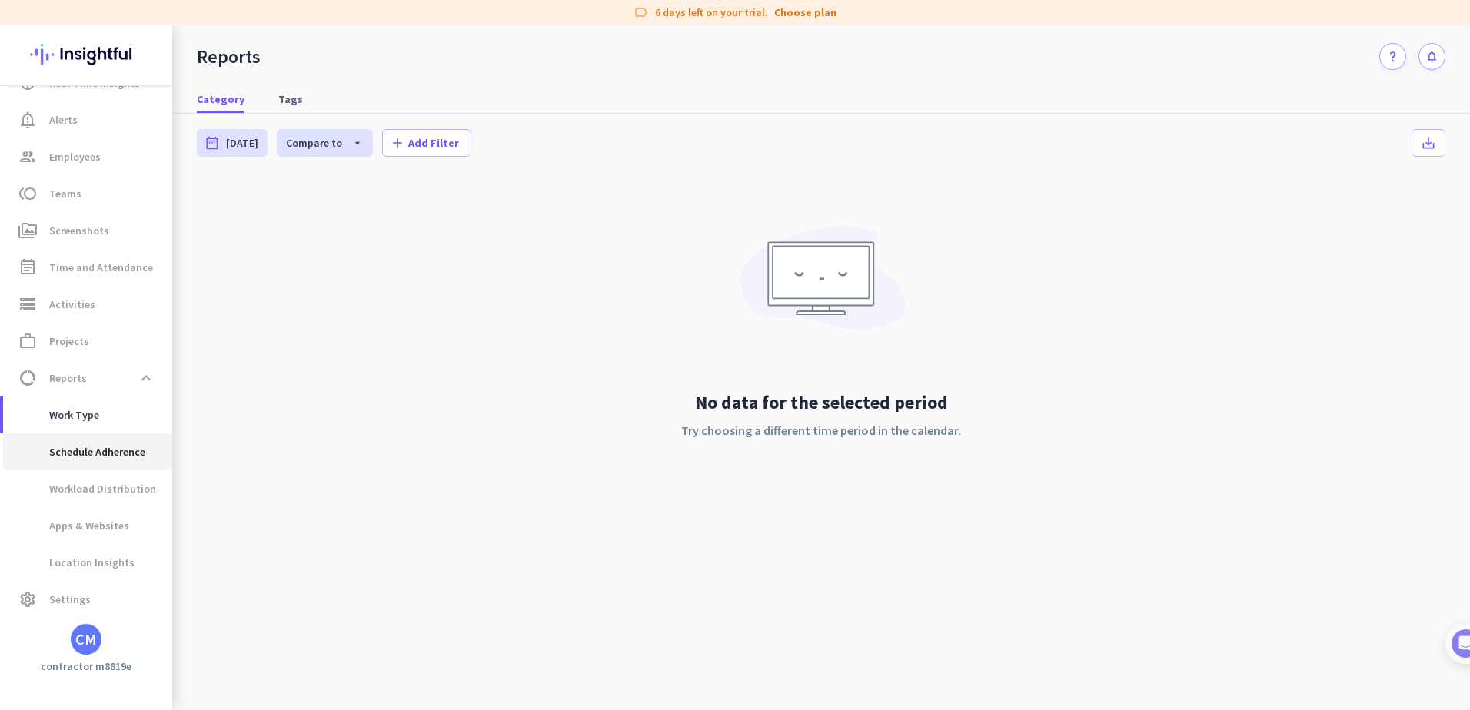
click at [108, 436] on span "Schedule Adherence" at bounding box center [80, 452] width 130 height 37
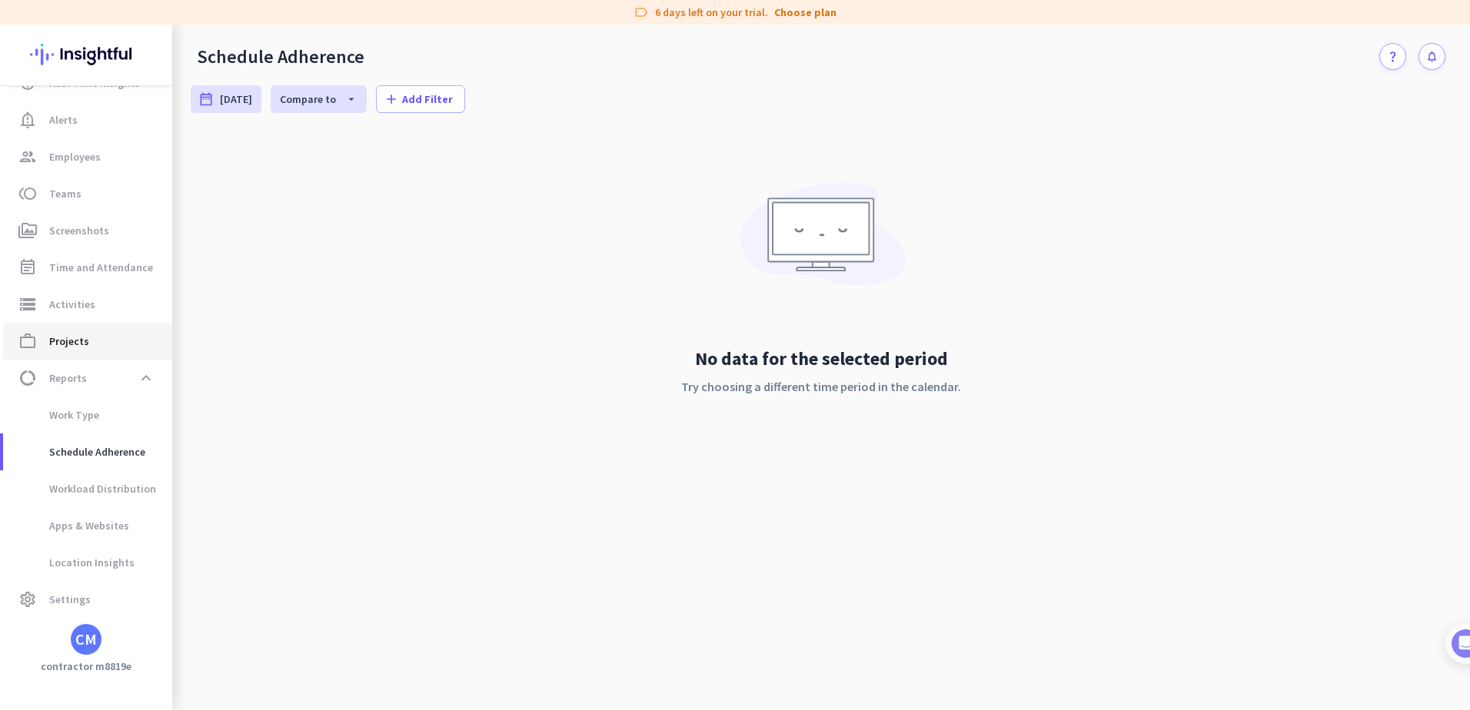
click at [91, 359] on link "work_outline Projects" at bounding box center [87, 341] width 169 height 37
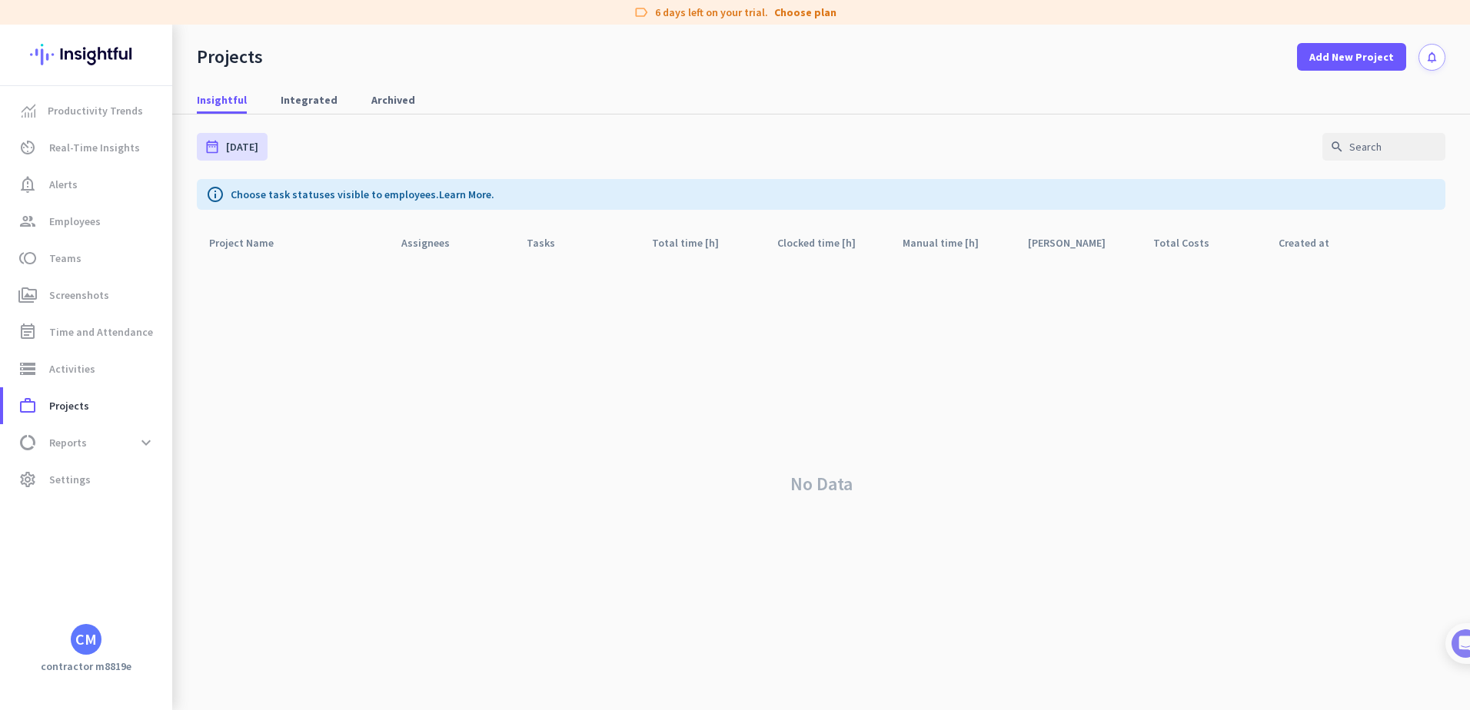
click at [98, 644] on div "CM" at bounding box center [86, 639] width 31 height 31
click at [206, 532] on span "Personal Settings" at bounding box center [167, 527] width 93 height 14
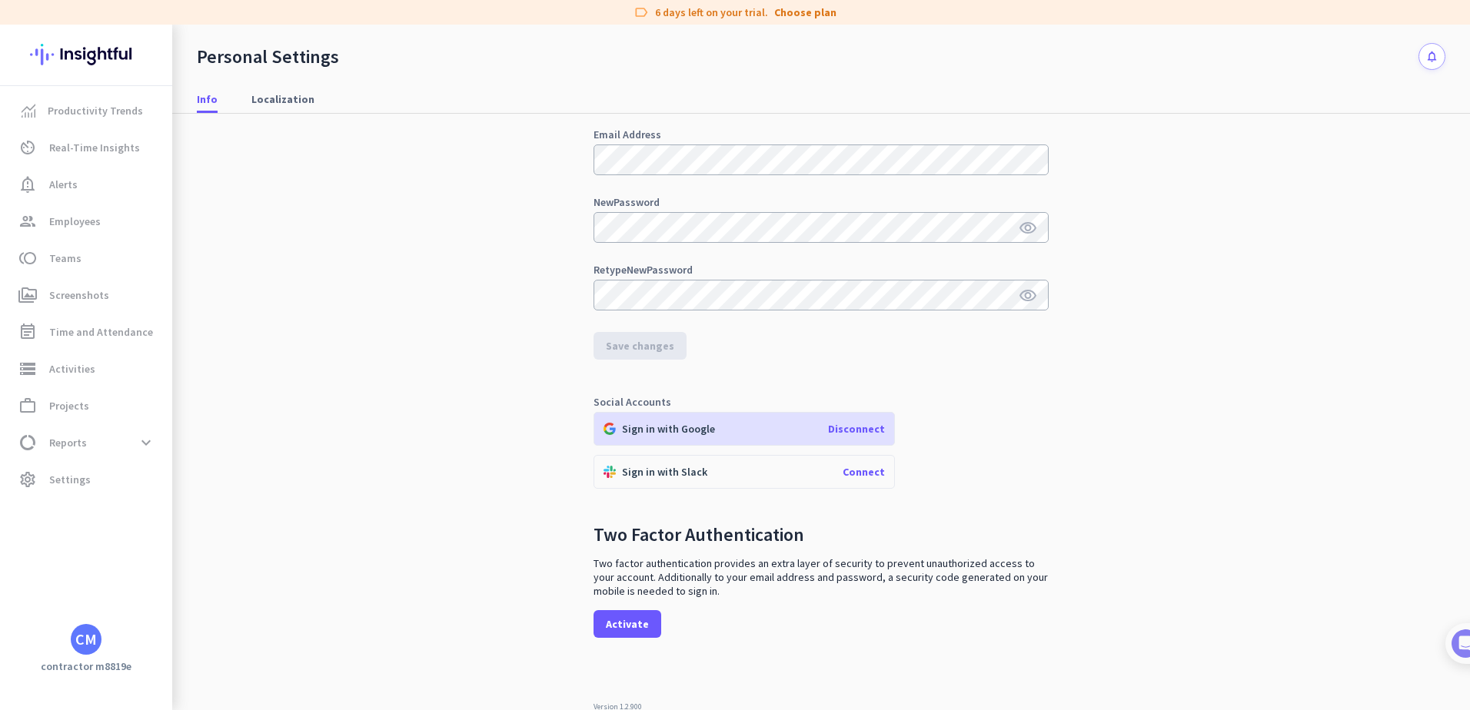
scroll to position [128, 0]
click at [55, 480] on span "Settings" at bounding box center [70, 479] width 42 height 18
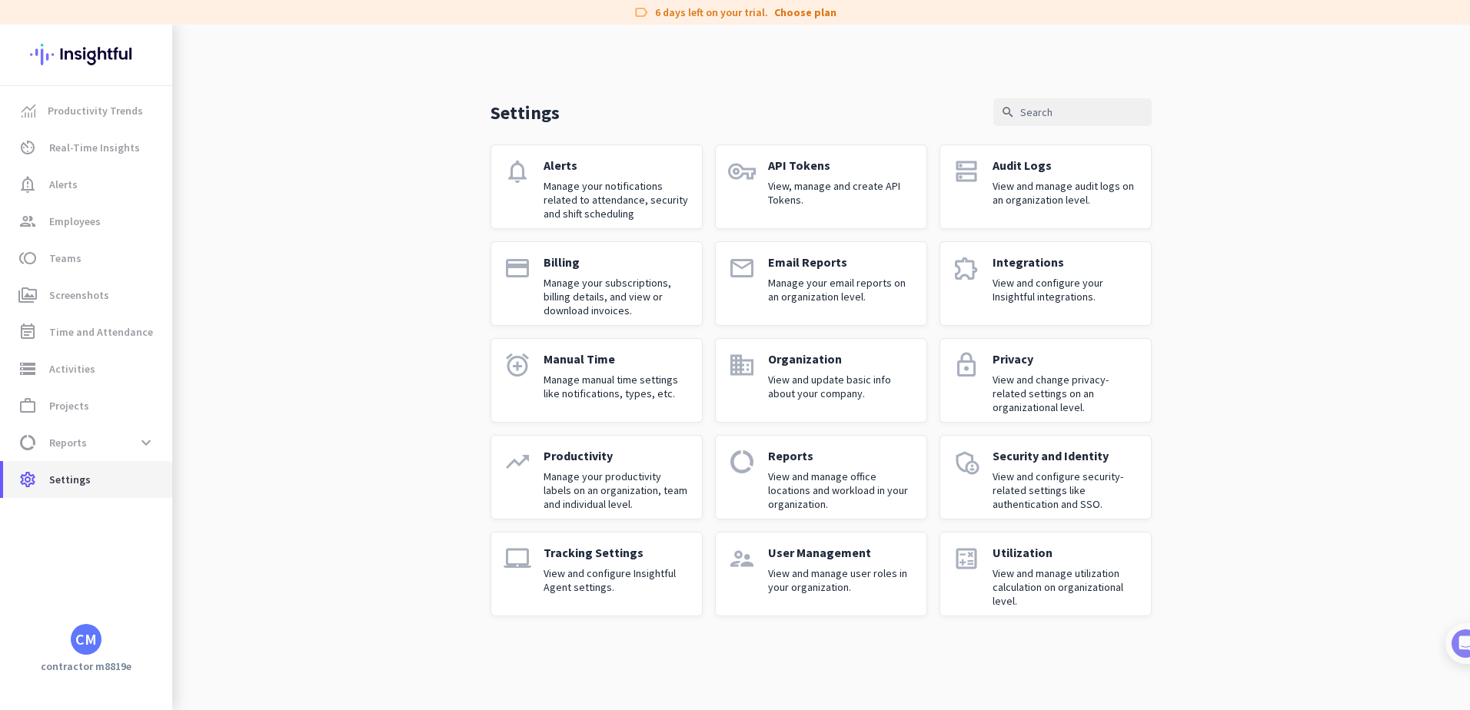
click at [55, 480] on span "Settings" at bounding box center [70, 479] width 42 height 18
click at [223, 437] on div "Settings search notifications Alerts Manage your notifications related to atten…" at bounding box center [820, 333] width 1297 height 616
click at [86, 633] on div "CM" at bounding box center [86, 639] width 22 height 15
click at [198, 520] on span "Personal Settings" at bounding box center [167, 527] width 93 height 14
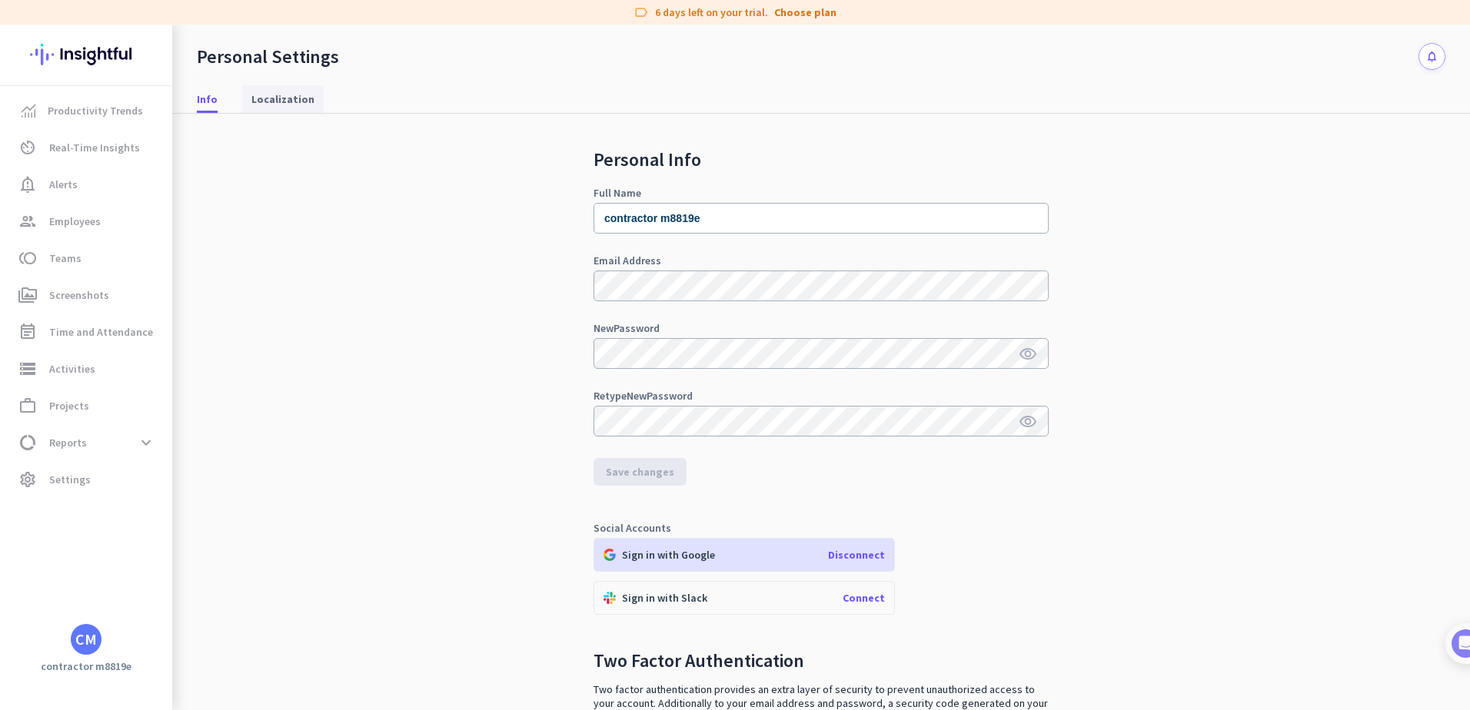
click at [297, 88] on span "Localization" at bounding box center [282, 99] width 63 height 28
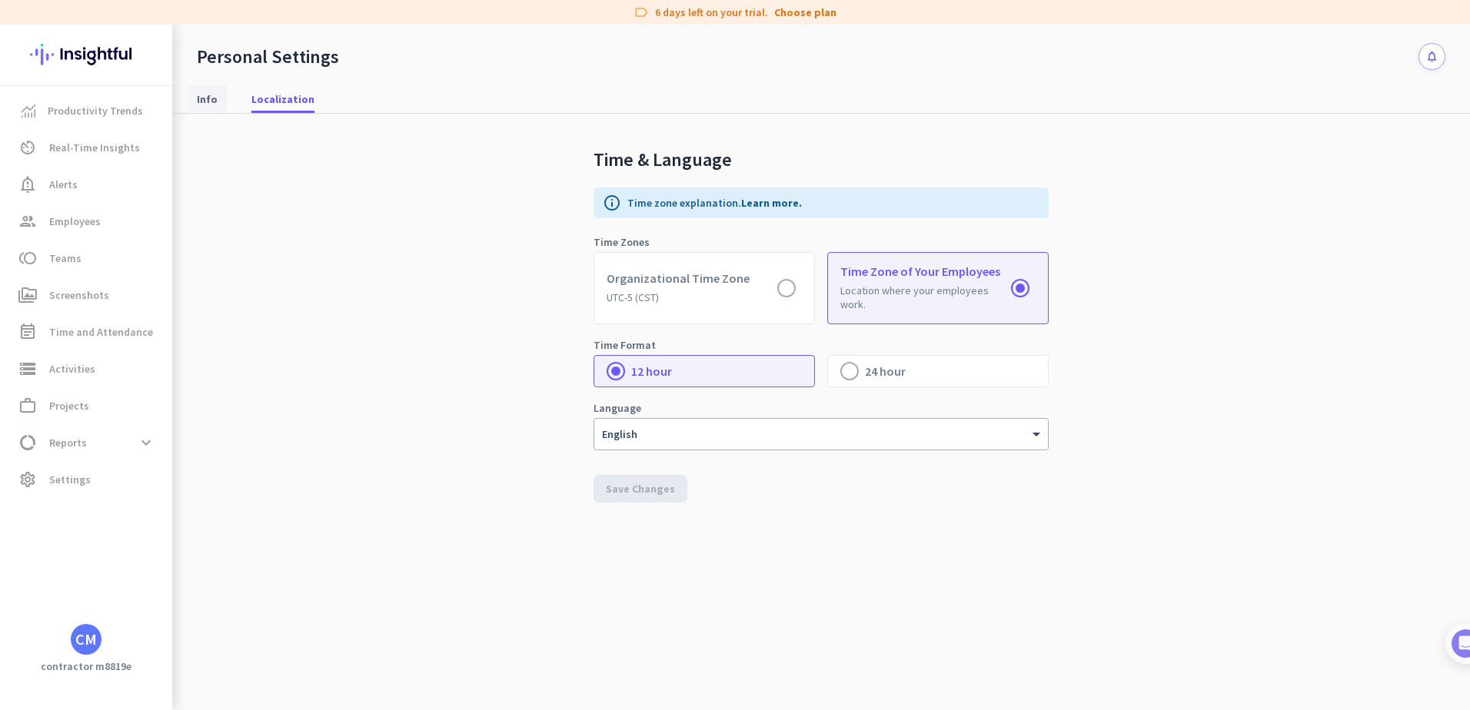
click at [215, 91] on span "Info" at bounding box center [207, 99] width 21 height 28
